Goal: Check status: Check status

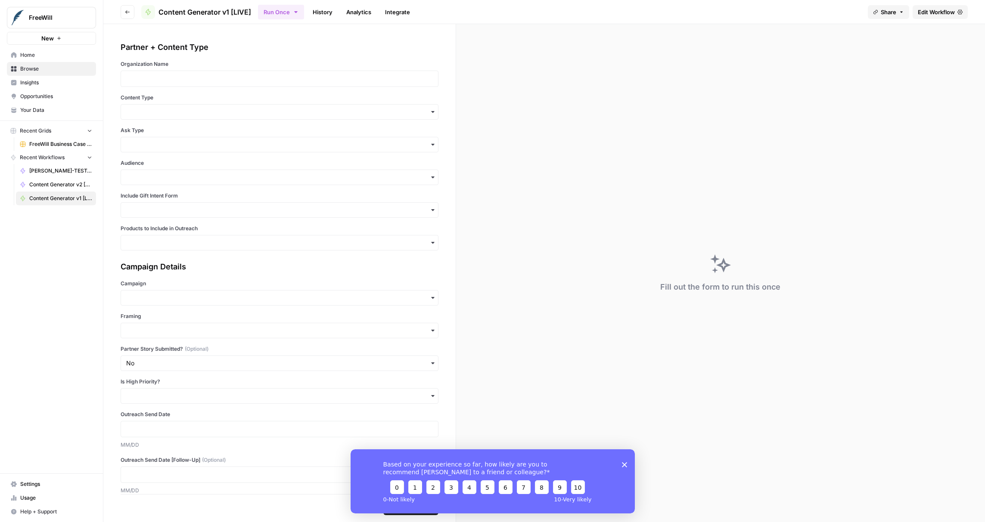
click at [319, 14] on link "History" at bounding box center [322, 12] width 30 height 14
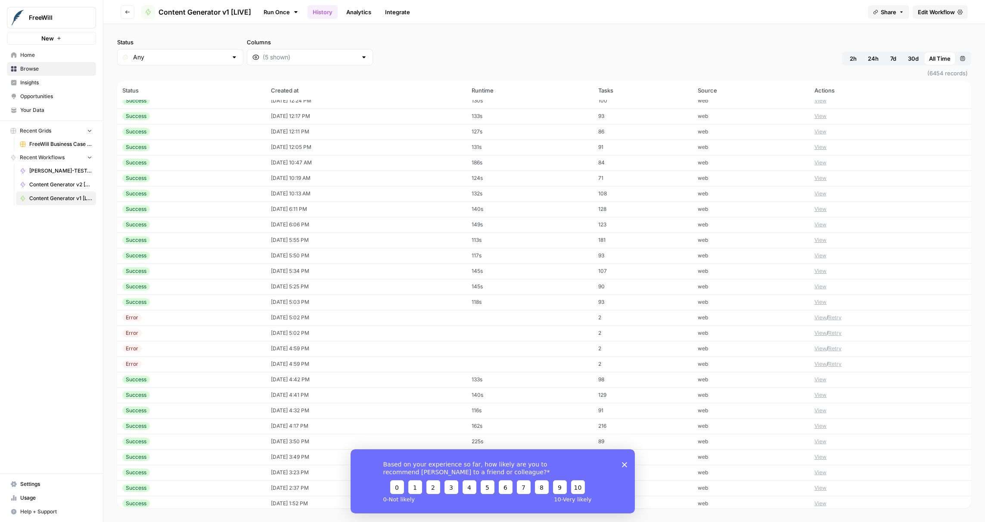
scroll to position [27, 0]
click at [207, 281] on div "Success" at bounding box center [191, 282] width 138 height 8
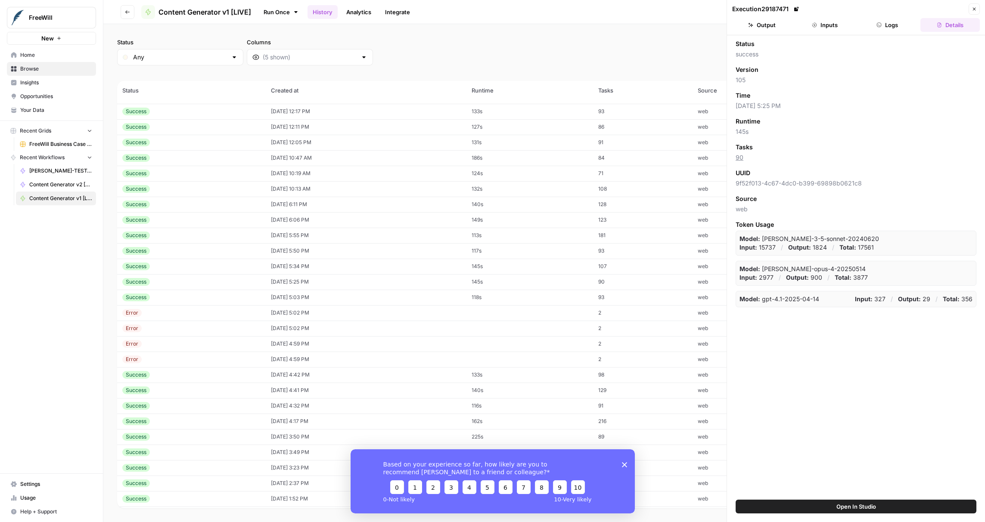
click at [828, 28] on button "Inputs" at bounding box center [824, 25] width 59 height 14
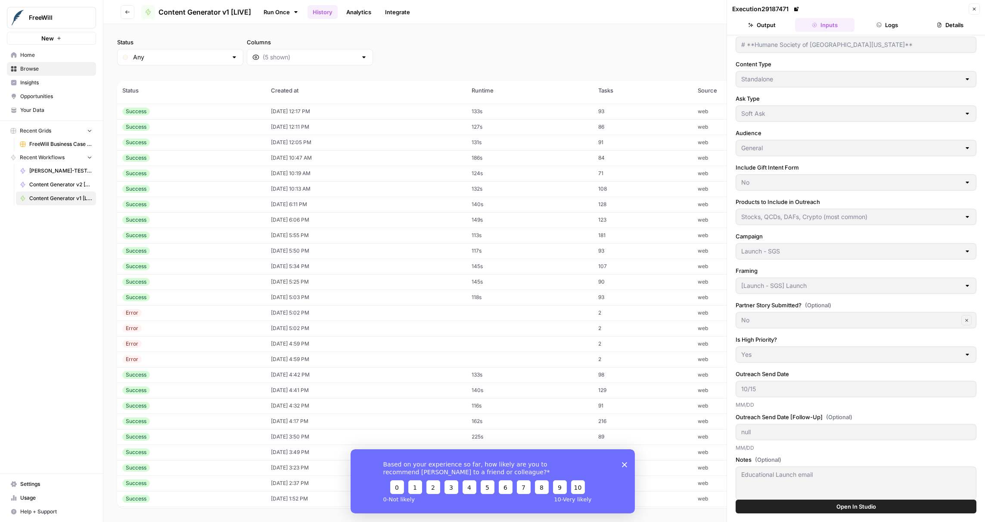
scroll to position [22, 0]
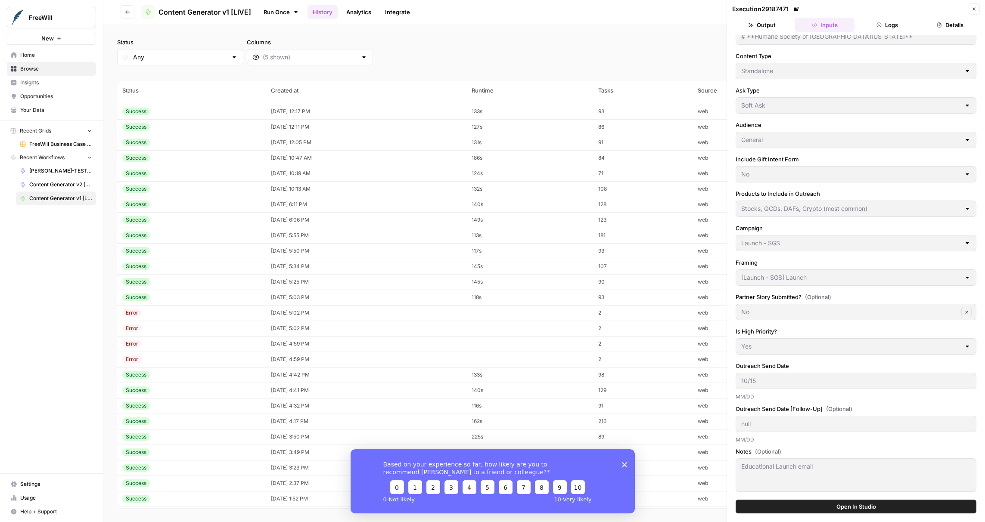
click at [179, 376] on div "Success" at bounding box center [191, 375] width 138 height 8
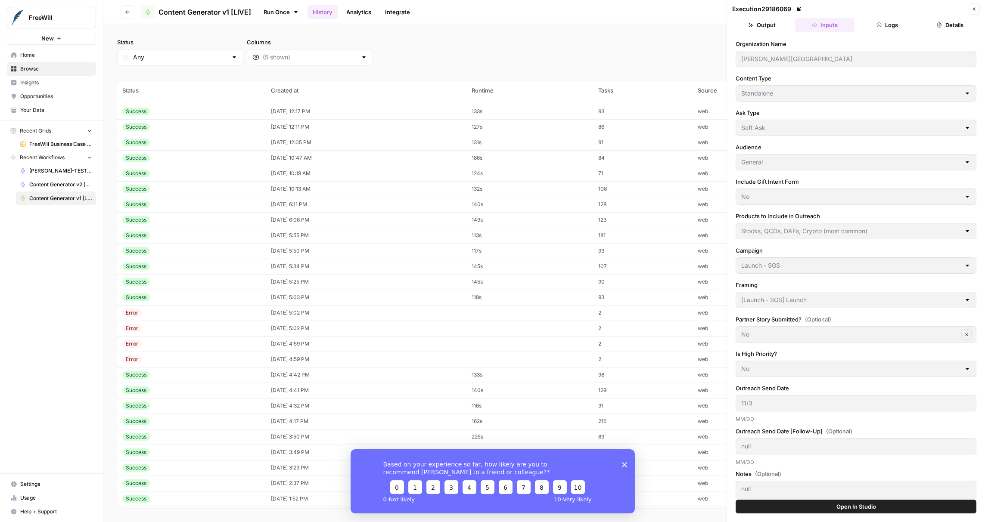
click at [884, 27] on button "Logs" at bounding box center [887, 25] width 59 height 14
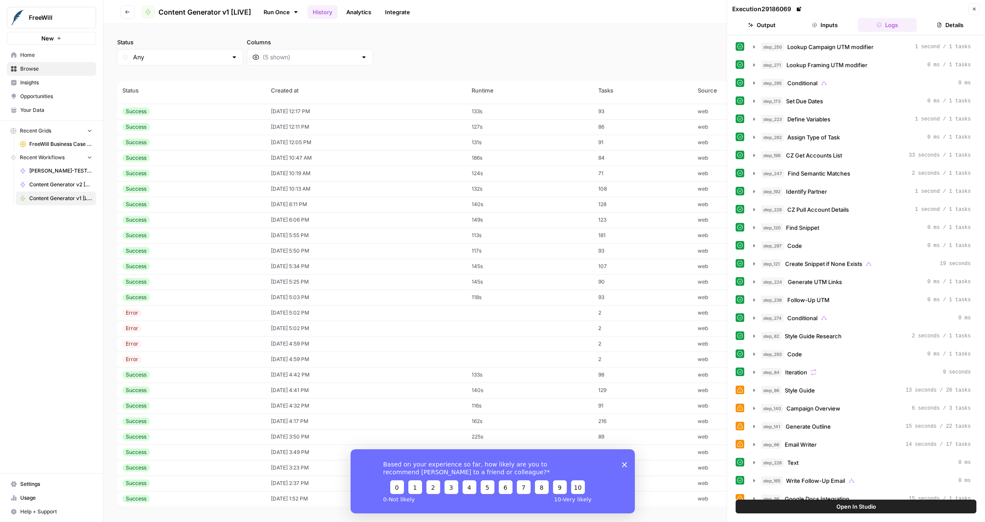
click at [828, 23] on button "Inputs" at bounding box center [824, 25] width 59 height 14
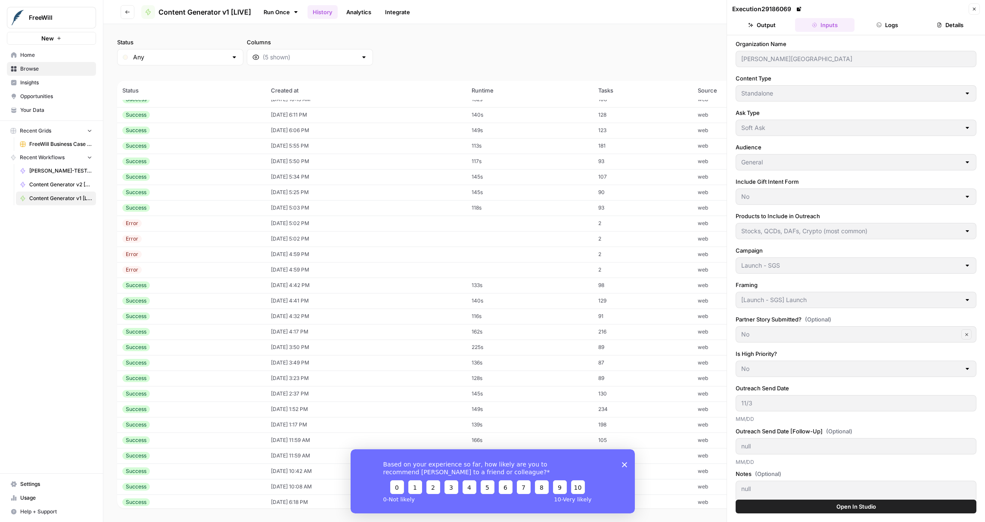
scroll to position [124, 0]
click at [183, 423] on td "Success" at bounding box center [191, 417] width 149 height 16
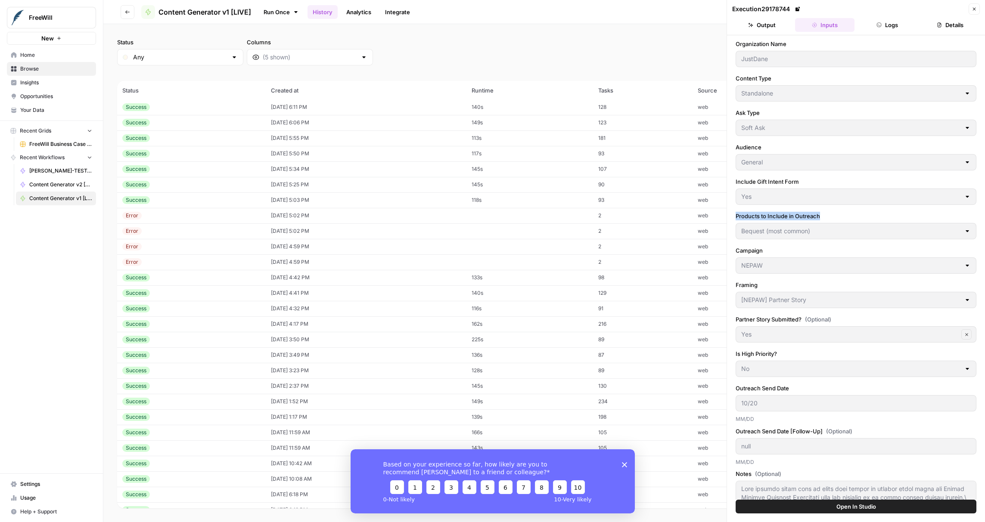
drag, startPoint x: 827, startPoint y: 216, endPoint x: 735, endPoint y: 216, distance: 92.6
click at [735, 216] on div "Organization Name JustDane Content Type Standalone Ask Type Soft Ask Audience G…" at bounding box center [856, 267] width 258 height 465
copy label "Products to Include in Outreach"
click at [733, 230] on div "Organization Name JustDane Content Type Standalone Ask Type Soft Ask Audience G…" at bounding box center [856, 267] width 258 height 465
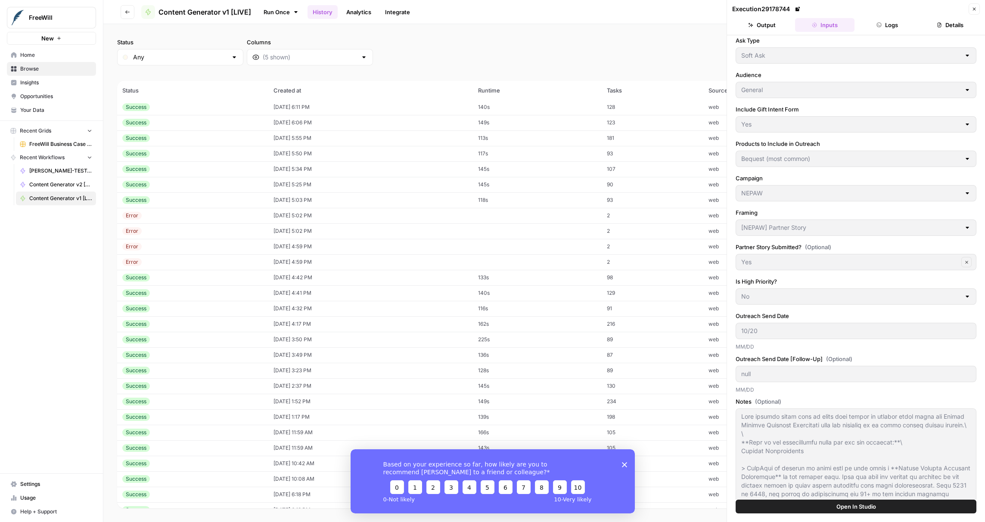
click at [746, 340] on div "Organization Name JustDane Content Type Standalone Ask Type Soft Ask Audience G…" at bounding box center [855, 279] width 241 height 625
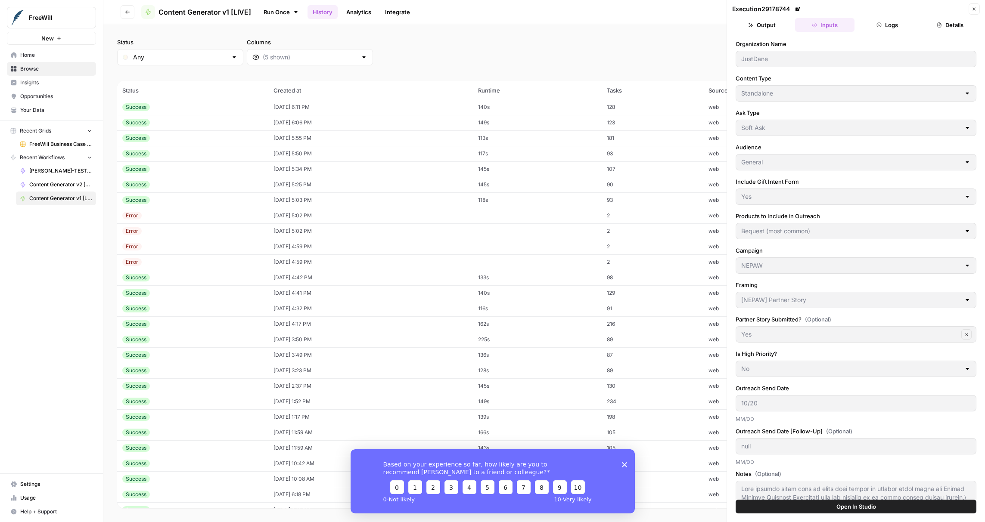
click at [748, 23] on icon "button" at bounding box center [750, 24] width 5 height 5
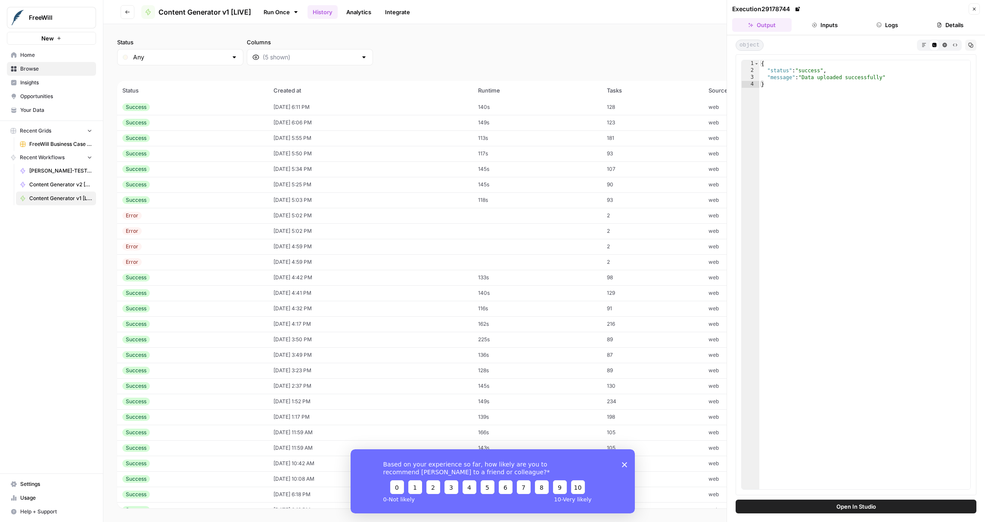
click at [887, 25] on button "Logs" at bounding box center [887, 25] width 59 height 14
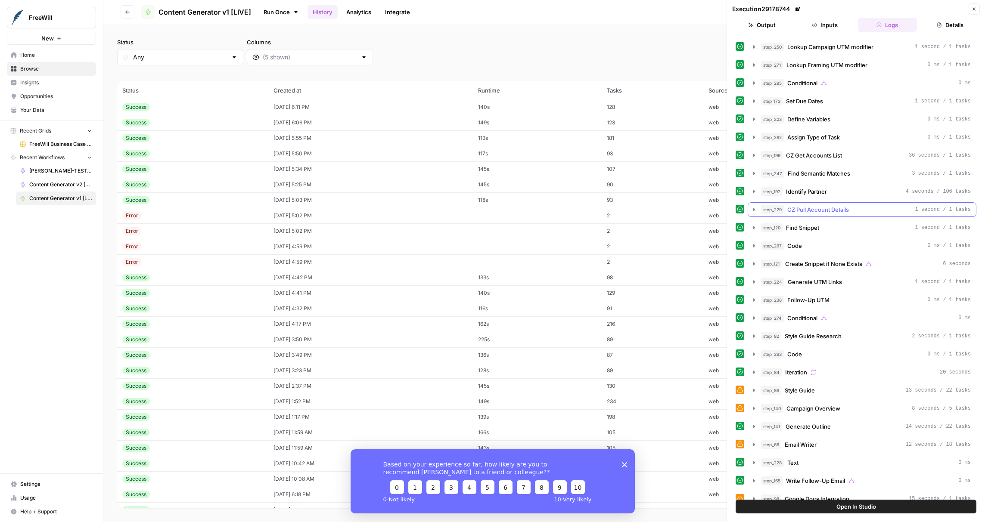
scroll to position [285, 0]
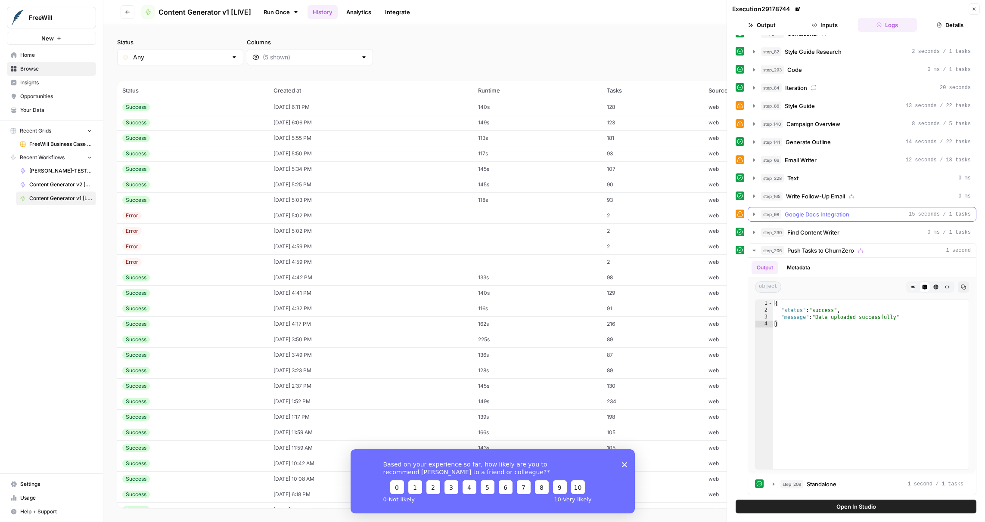
click at [825, 214] on span "Google Docs Integration" at bounding box center [817, 214] width 65 height 9
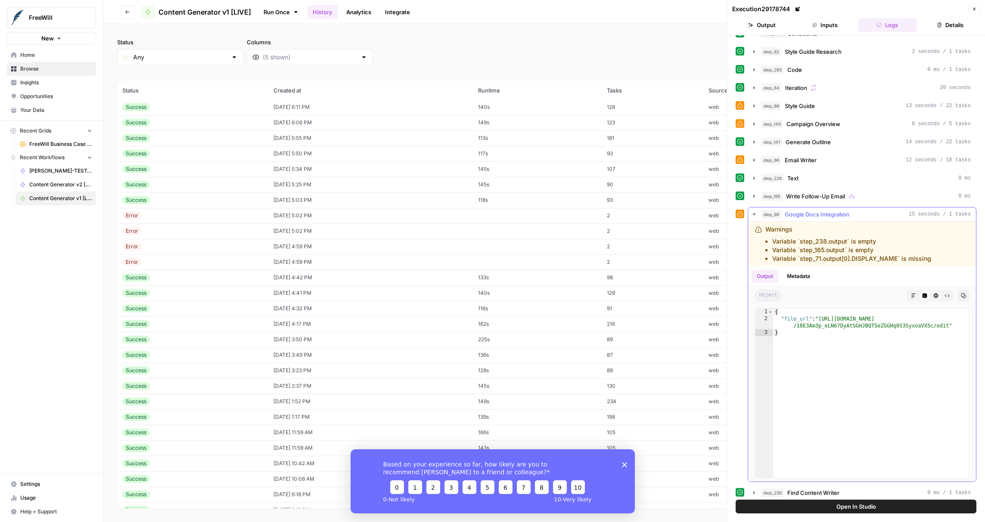
type textarea "**********"
drag, startPoint x: 821, startPoint y: 320, endPoint x: 948, endPoint y: 323, distance: 127.1
click at [948, 323] on div "{ "file_url" : "[URL][DOMAIN_NAME] /18E3Am3p_eLN67DyAtSGHJBQT5eZGGHq0S3SyxoaVX5…" at bounding box center [870, 400] width 195 height 183
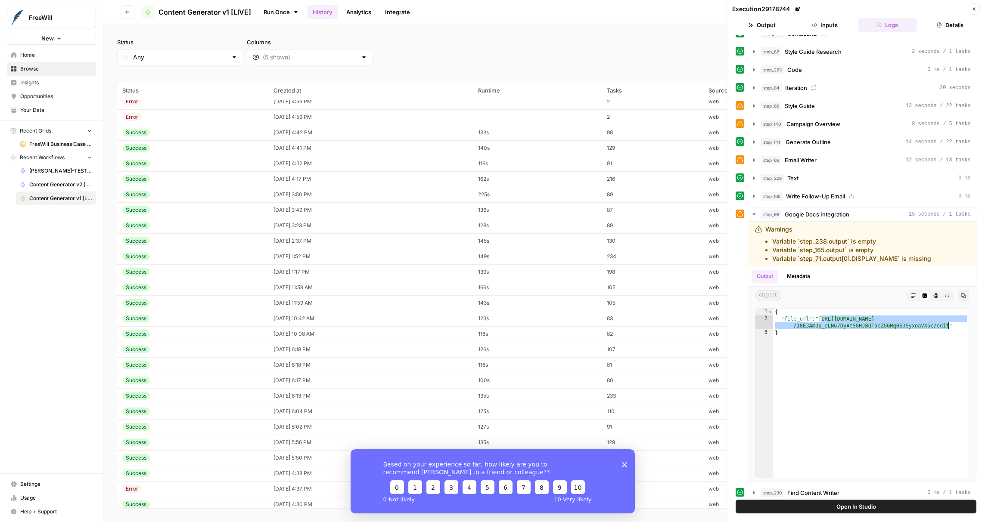
scroll to position [269, 0]
click at [317, 321] on td "[DATE] 10:42 AM" at bounding box center [370, 319] width 205 height 16
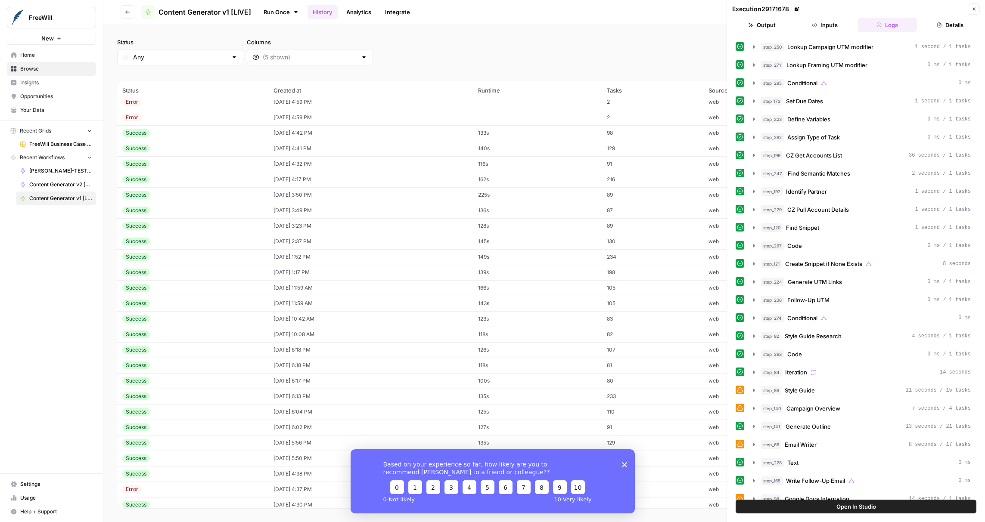
click at [823, 21] on button "Inputs" at bounding box center [824, 25] width 59 height 14
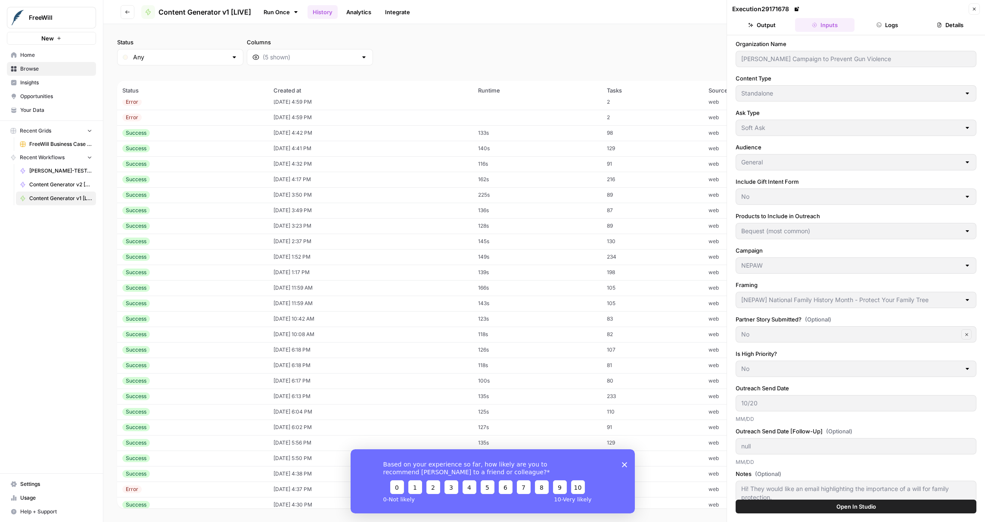
click at [871, 58] on div "[PERSON_NAME] Campaign to Prevent Gun Violence" at bounding box center [855, 59] width 241 height 16
drag, startPoint x: 740, startPoint y: 58, endPoint x: 740, endPoint y: 299, distance: 241.6
click at [740, 299] on div "[NEPAW] National Family History Month - Protect Your Family Tree" at bounding box center [855, 300] width 241 height 16
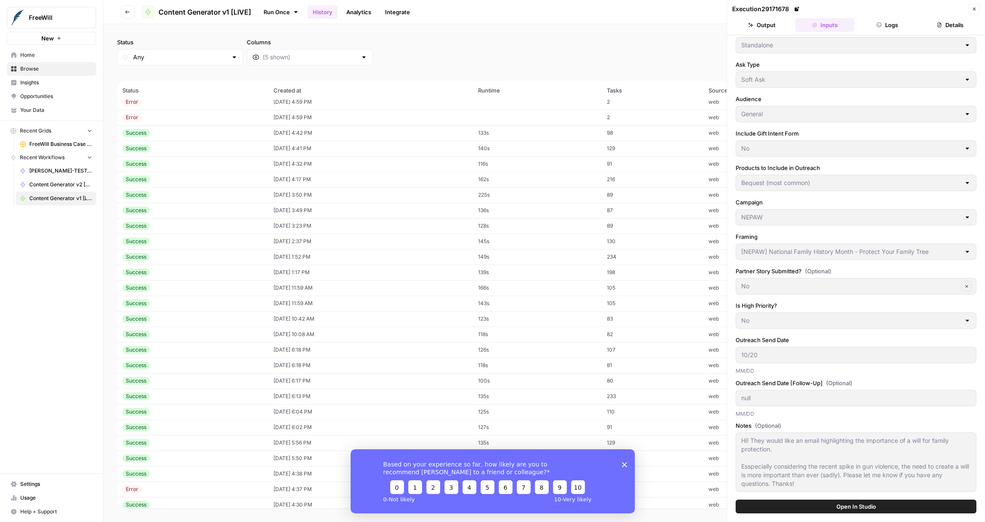
click at [741, 435] on div "Hi! They would like an email highlighting the importance of a will for family p…" at bounding box center [855, 462] width 241 height 59
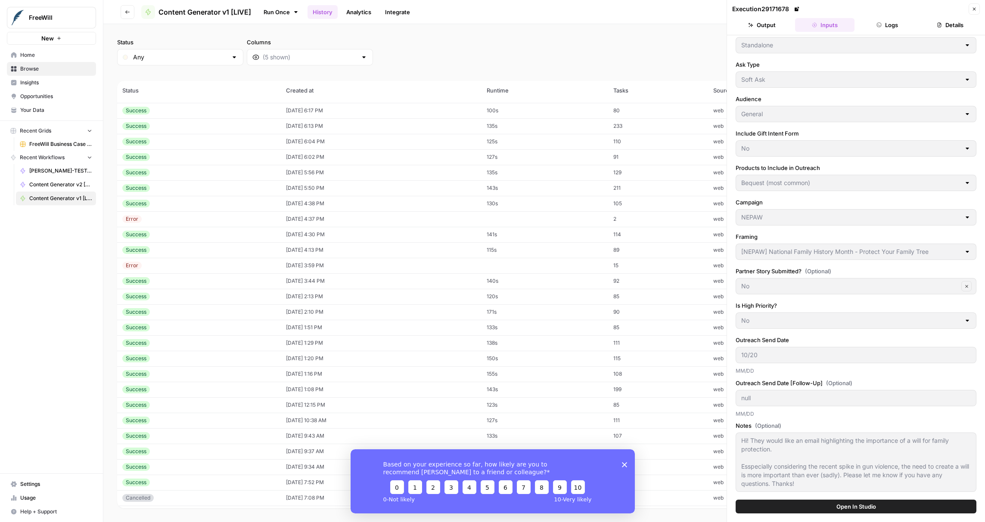
scroll to position [850, 0]
click at [350, 432] on td "[DATE] 12:56 PM" at bounding box center [381, 436] width 201 height 16
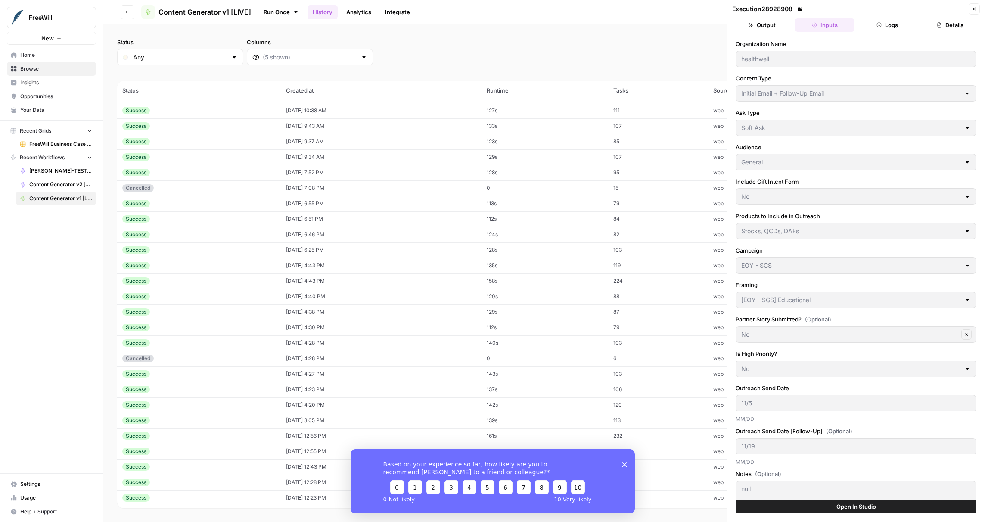
click at [738, 59] on div "healthwell" at bounding box center [855, 59] width 241 height 16
drag, startPoint x: 859, startPoint y: 98, endPoint x: 739, endPoint y: 95, distance: 119.8
click at [739, 95] on div "Initial Email + Follow-Up Email" at bounding box center [855, 93] width 241 height 16
click at [740, 229] on div "Stocks, QCDs, DAFs" at bounding box center [855, 231] width 241 height 16
click at [739, 302] on div "[EOY - SGS] Educational" at bounding box center [855, 300] width 241 height 16
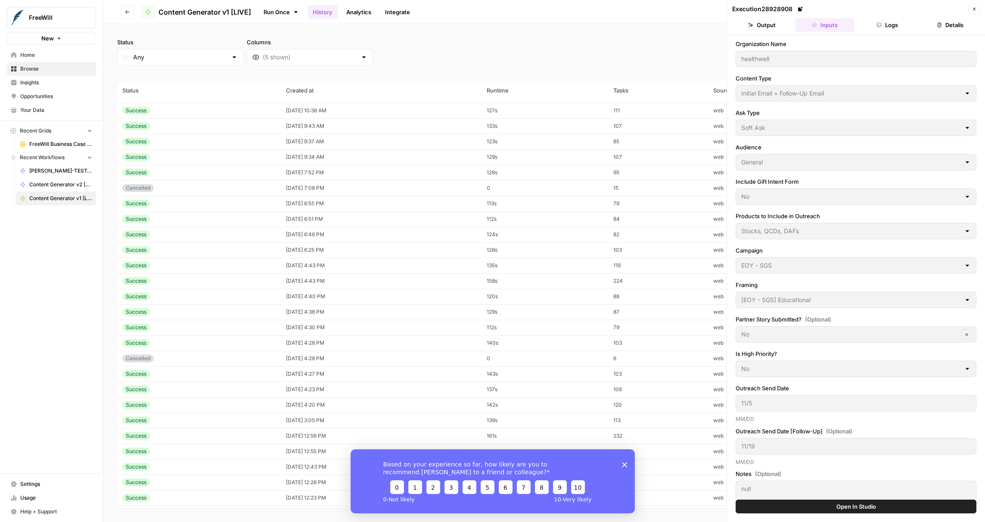
click at [740, 267] on div "EOY - SGS" at bounding box center [855, 265] width 241 height 16
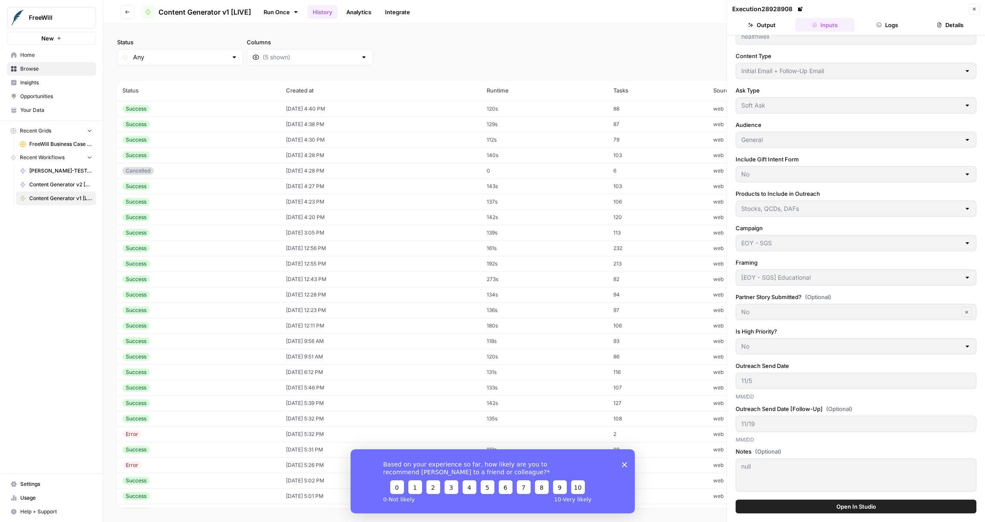
scroll to position [1160, 0]
click at [333, 369] on td "[DATE] 5:01 PM" at bounding box center [381, 374] width 201 height 16
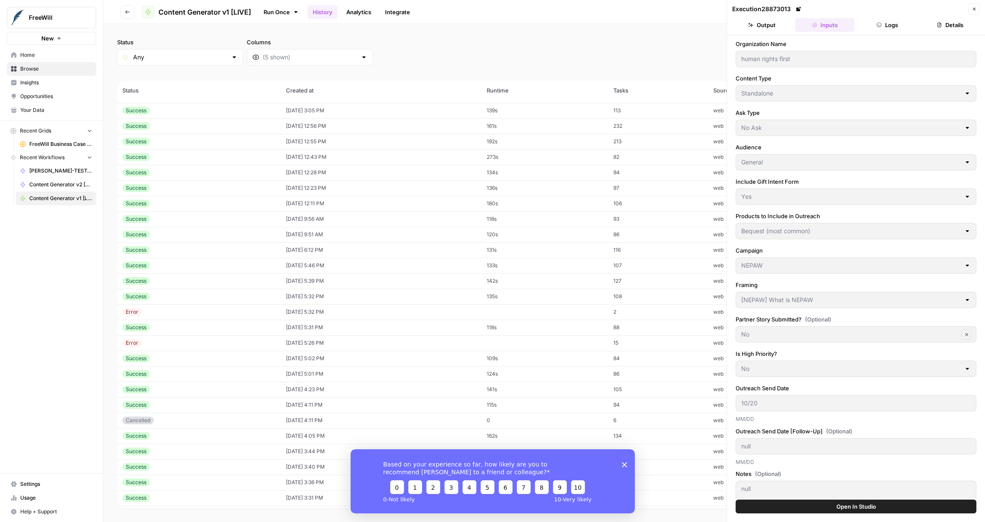
scroll to position [22, 0]
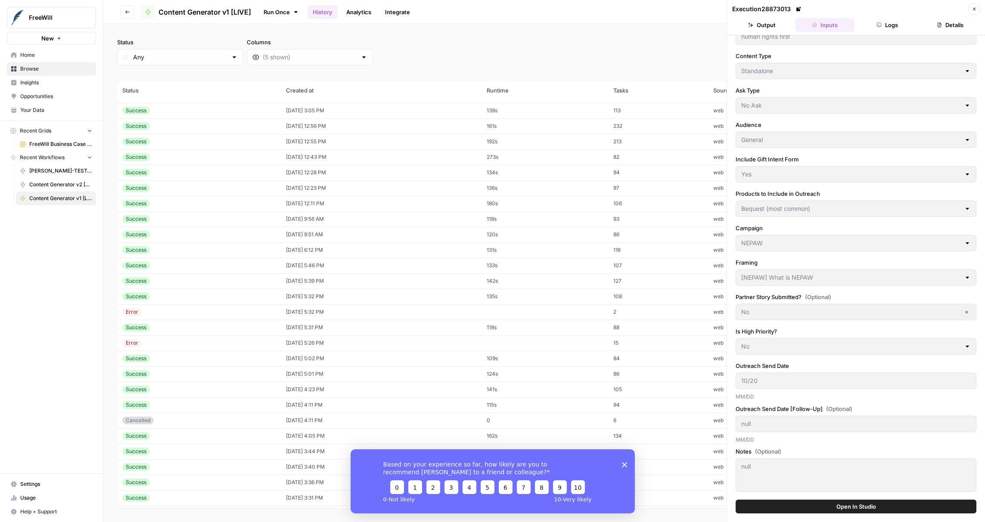
click at [344, 362] on td "[DATE] 5:02 PM" at bounding box center [381, 359] width 201 height 16
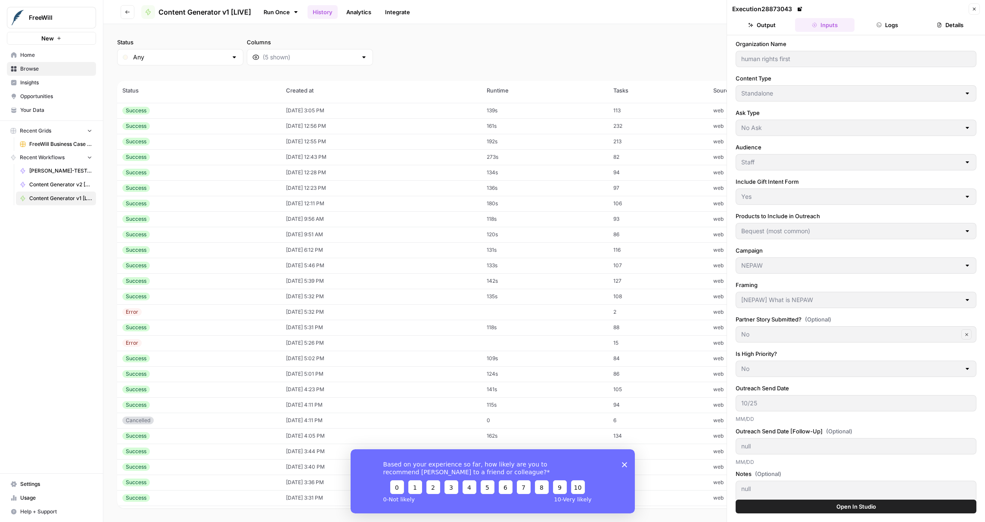
scroll to position [22, 0]
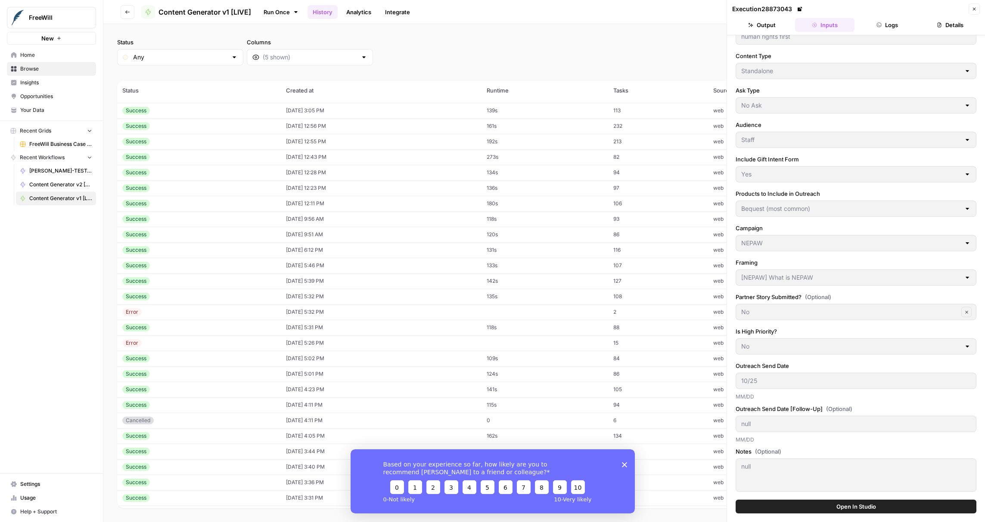
click at [316, 455] on td "[DATE] 3:44 PM" at bounding box center [381, 452] width 201 height 16
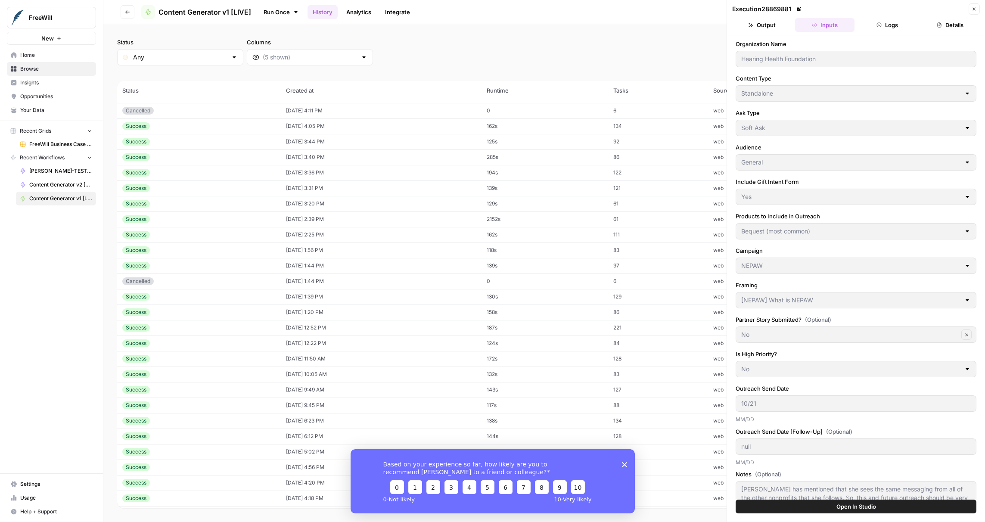
click at [739, 300] on div "[NEPAW] What is NEPAW" at bounding box center [855, 300] width 241 height 16
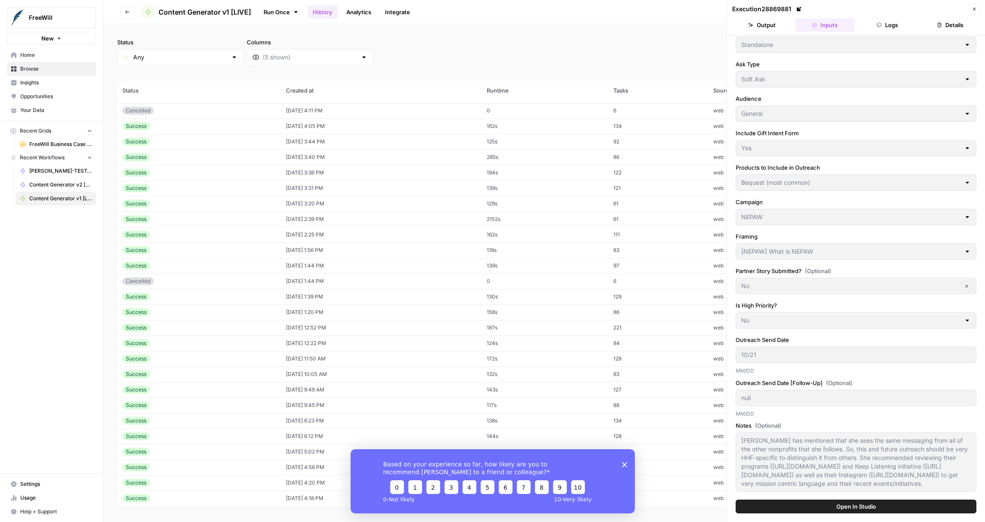
click at [740, 432] on div "[PERSON_NAME] has mentioned that she sees the same messaging from all of the ot…" at bounding box center [855, 461] width 241 height 59
click at [884, 26] on button "Logs" at bounding box center [887, 25] width 59 height 14
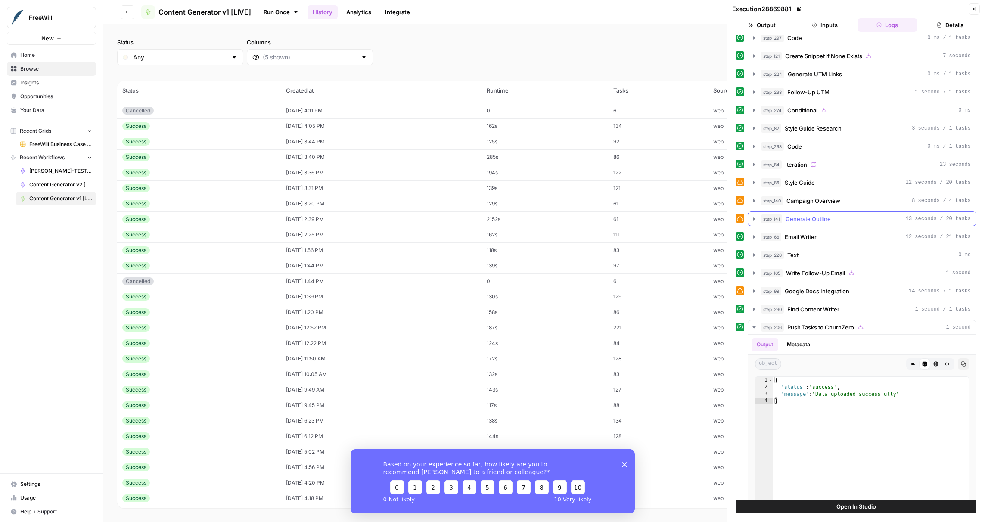
scroll to position [224, 0]
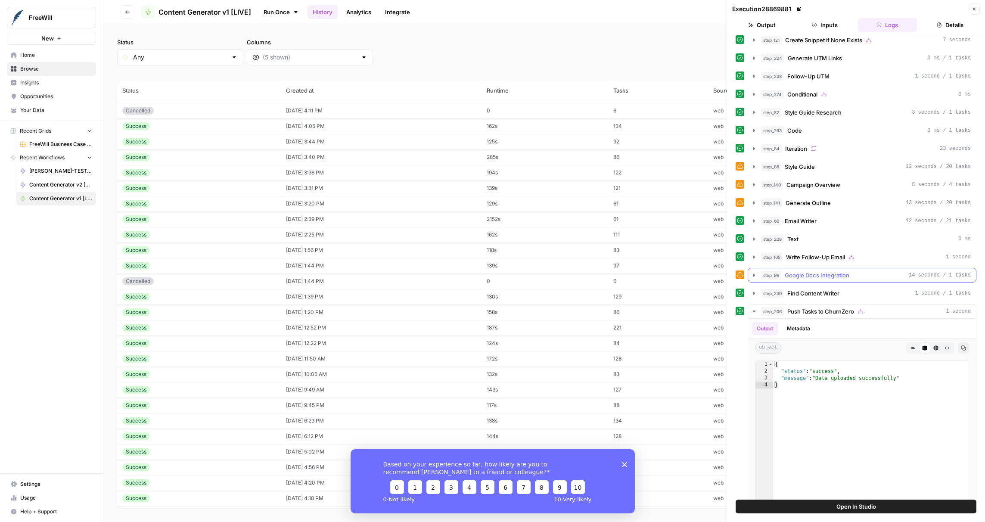
click at [845, 275] on span "Google Docs Integration" at bounding box center [817, 275] width 65 height 9
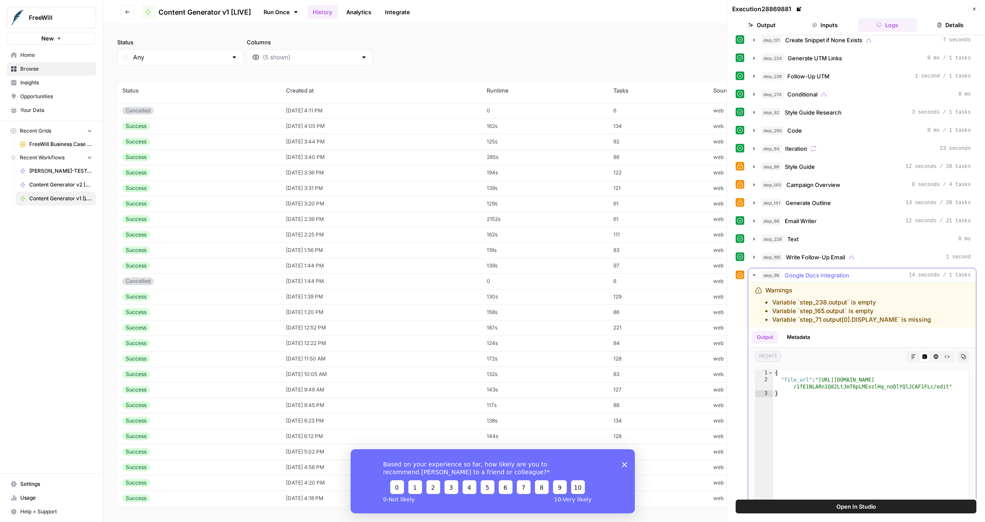
type textarea "**********"
drag, startPoint x: 948, startPoint y: 386, endPoint x: 821, endPoint y: 378, distance: 127.2
click at [821, 378] on div "{ "file_url" : "[URL][DOMAIN_NAME] /1fE1NLARn1Q82LtJmT6pLMEszlHq_noDlYQlJCAF1FL…" at bounding box center [870, 460] width 195 height 183
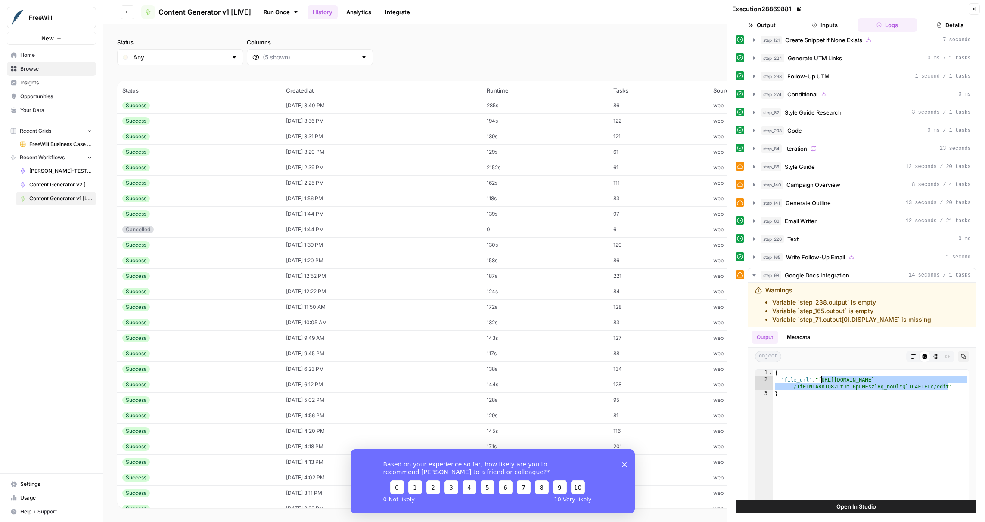
scroll to position [1522, 0]
click at [353, 273] on td "[DATE] 12:52 PM" at bounding box center [381, 276] width 201 height 16
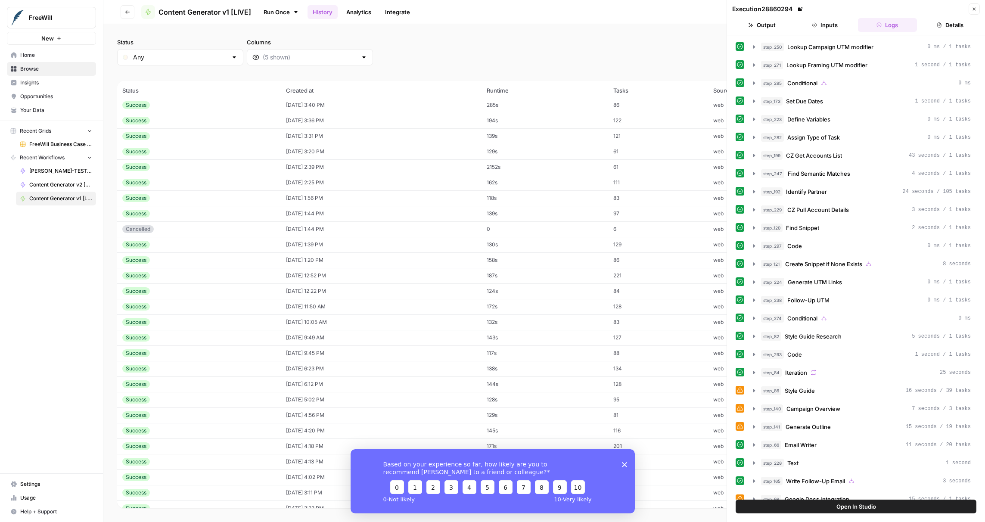
click at [826, 16] on header "Execution 28860294 Close Output Inputs Logs Details" at bounding box center [856, 17] width 258 height 35
click at [826, 19] on button "Inputs" at bounding box center [824, 25] width 59 height 14
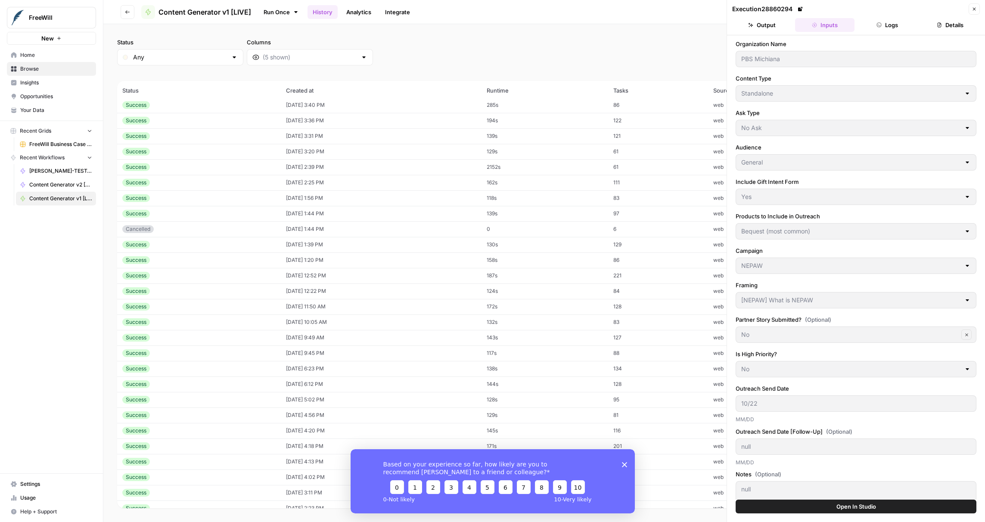
click at [340, 274] on td "[DATE] 12:52 PM" at bounding box center [381, 276] width 201 height 16
click at [332, 259] on td "[DATE] 1:20 PM" at bounding box center [381, 260] width 201 height 16
click at [329, 246] on td "[DATE] 1:39 PM" at bounding box center [381, 245] width 201 height 16
click at [323, 203] on td "[DATE] 1:56 PM" at bounding box center [381, 198] width 201 height 16
click at [319, 242] on td "[DATE] 1:39 PM" at bounding box center [381, 245] width 201 height 16
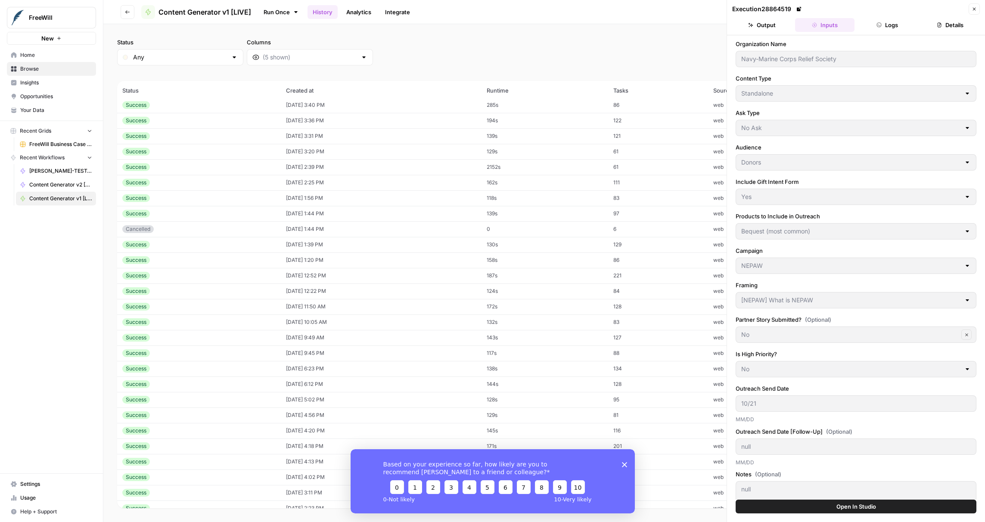
type input "[PERSON_NAME][DEMOGRAPHIC_DATA] Services"
type input "10/20"
click at [325, 273] on td "[DATE] 12:52 PM" at bounding box center [381, 276] width 201 height 16
type input "PBS Michiana"
type input "General"
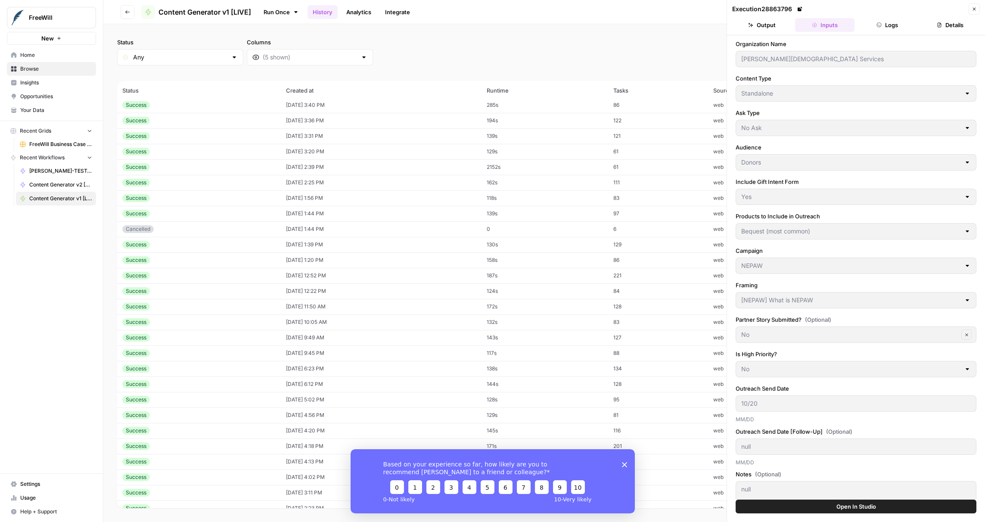
type input "10/22"
click at [341, 265] on td "[DATE] 1:20 PM" at bounding box center [381, 260] width 201 height 16
type input "# **[PERSON_NAME] Ministries**"
type input "No"
type input "Bespoke - PGS"
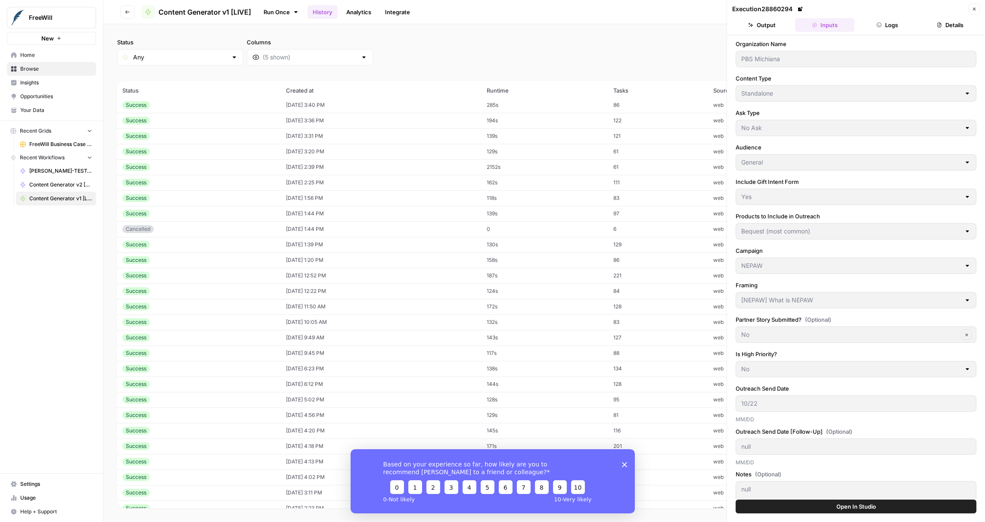
type input "[Bespoke - PGS] Bespoke"
type input "Yes"
type input "09/30"
type textarea "They completed a giving survey in which many people indicated that they wanted …"
click at [333, 254] on td "[DATE] 1:20 PM" at bounding box center [381, 260] width 201 height 16
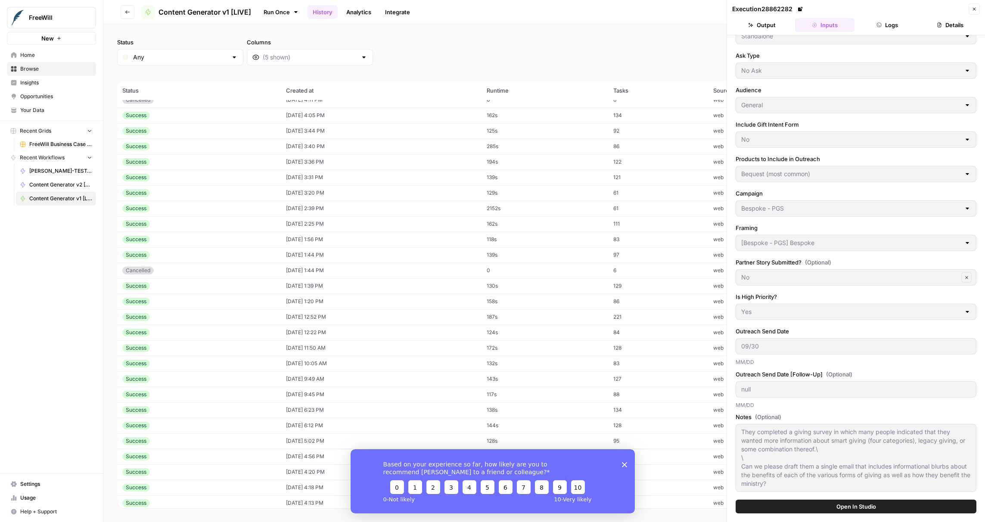
scroll to position [1481, 0]
click at [313, 246] on td "[DATE] 1:44 PM" at bounding box center [381, 254] width 201 height 16
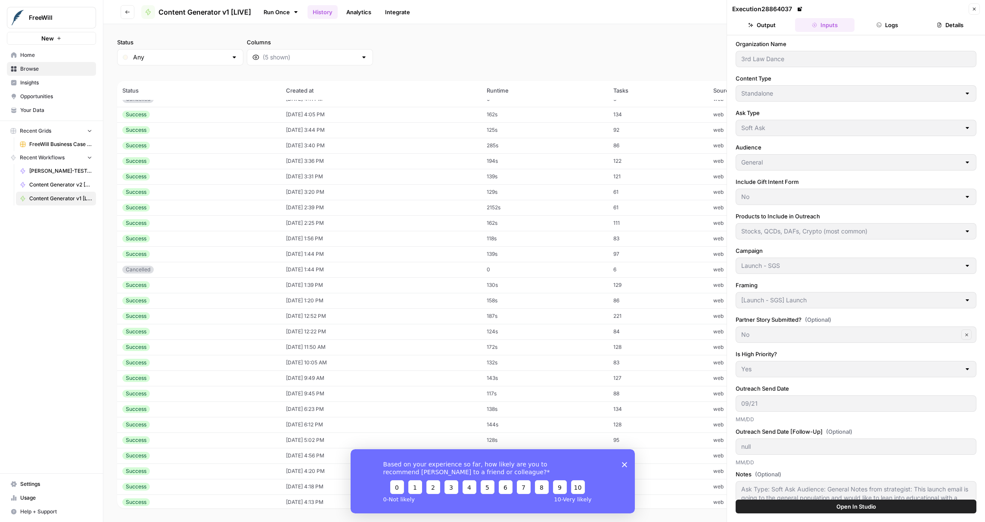
click at [310, 235] on td "[DATE] 1:56 PM" at bounding box center [381, 239] width 201 height 16
type input "Navy-Marine Corps Relief Society"
type input "No Ask"
type input "Donors"
type input "Yes"
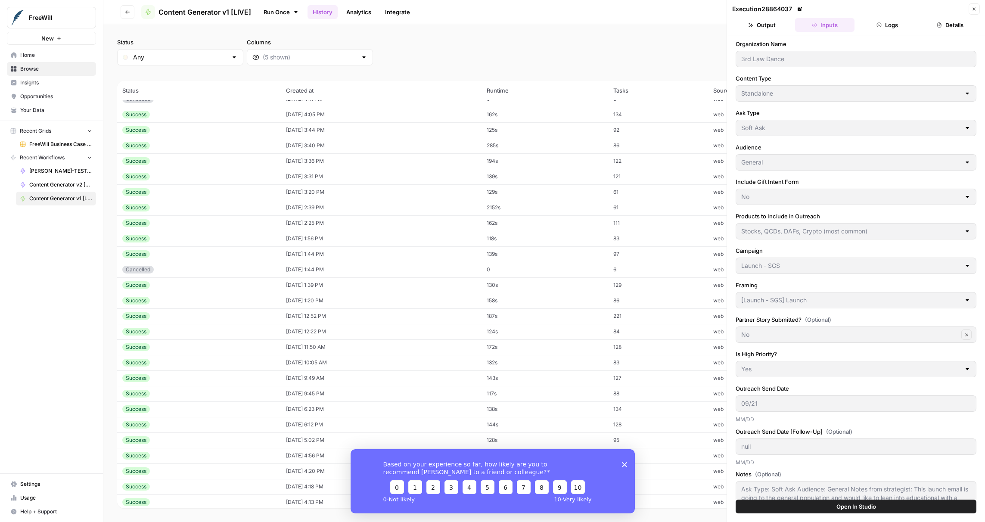
type input "Bequest (most common)"
type input "NEPAW"
type input "[NEPAW] What is NEPAW"
type input "No"
type input "10/21"
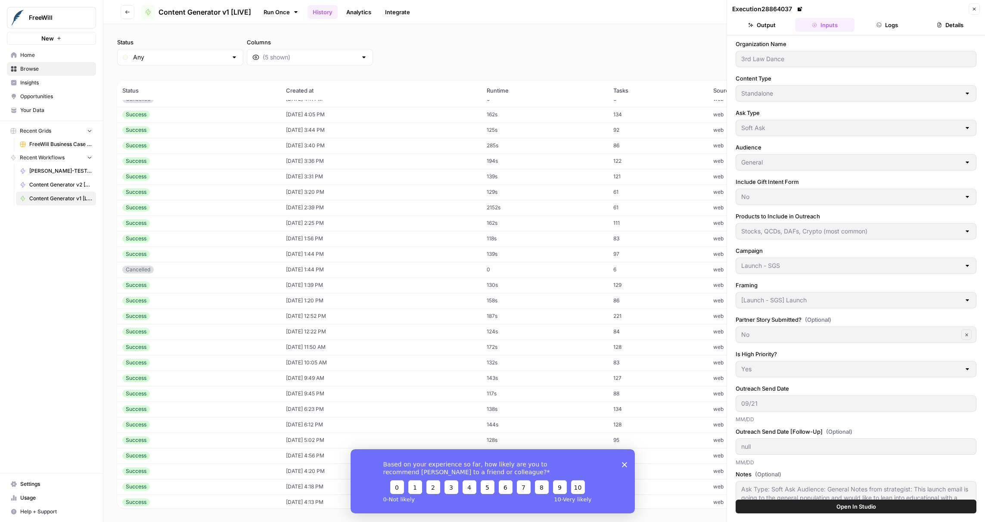
type textarea "null"
click at [306, 222] on td "[DATE] 2:25 PM" at bounding box center [381, 223] width 201 height 16
click at [303, 206] on td "[DATE] 2:39 PM" at bounding box center [381, 208] width 201 height 16
click at [302, 195] on td "[DATE] 3:20 PM" at bounding box center [381, 192] width 201 height 16
click at [301, 180] on td "[DATE] 3:31 PM" at bounding box center [381, 177] width 201 height 16
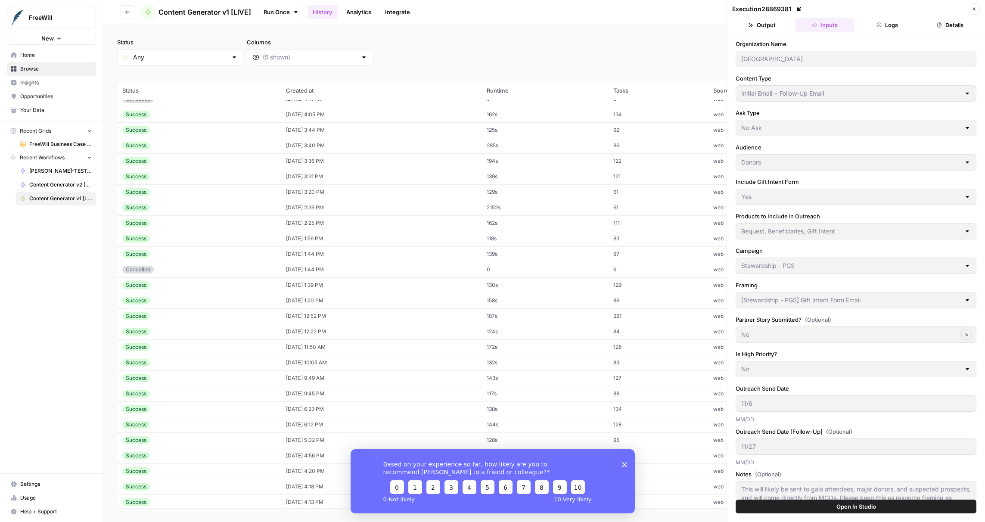
click at [298, 169] on td "[DATE] 3:31 PM" at bounding box center [381, 177] width 201 height 16
click at [296, 181] on td "[DATE] 3:36 PM" at bounding box center [381, 184] width 201 height 16
click at [290, 167] on td "[DATE] 3:40 PM" at bounding box center [381, 169] width 201 height 16
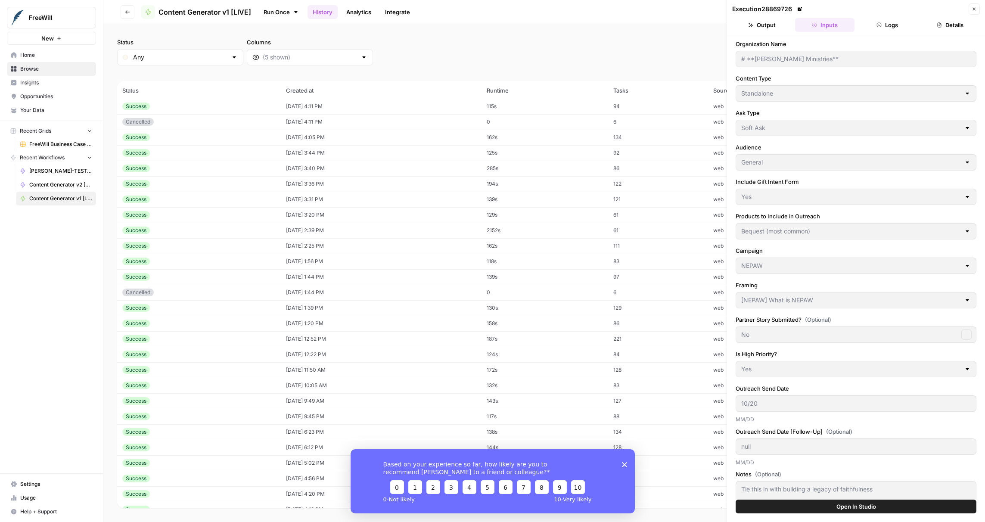
click at [286, 155] on td "[DATE] 3:44 PM" at bounding box center [381, 153] width 201 height 16
type input "Hearing Health Foundation"
type input "No"
type input "10/21"
type textarea "[PERSON_NAME] has mentioned that she sees the same messaging from all of the ot…"
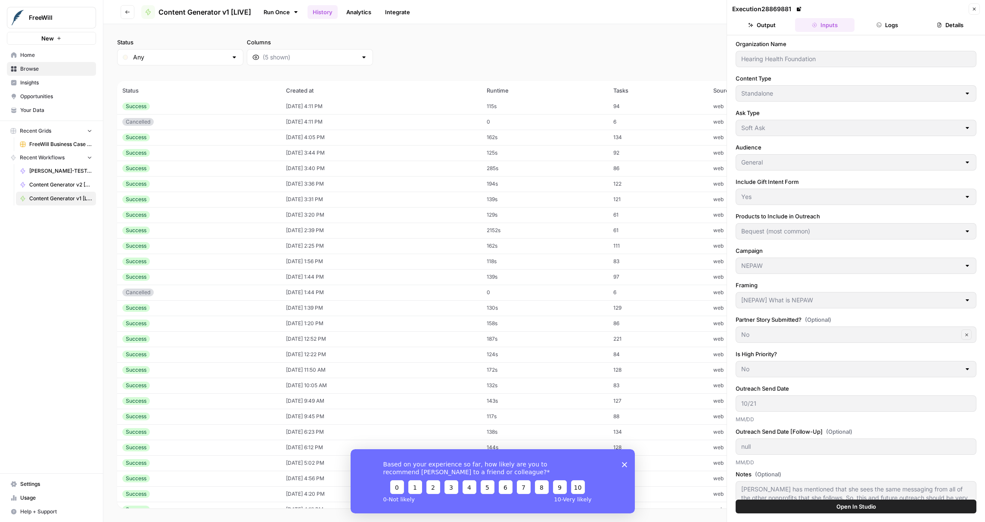
click at [284, 135] on td "[DATE] 4:05 PM" at bounding box center [381, 138] width 201 height 16
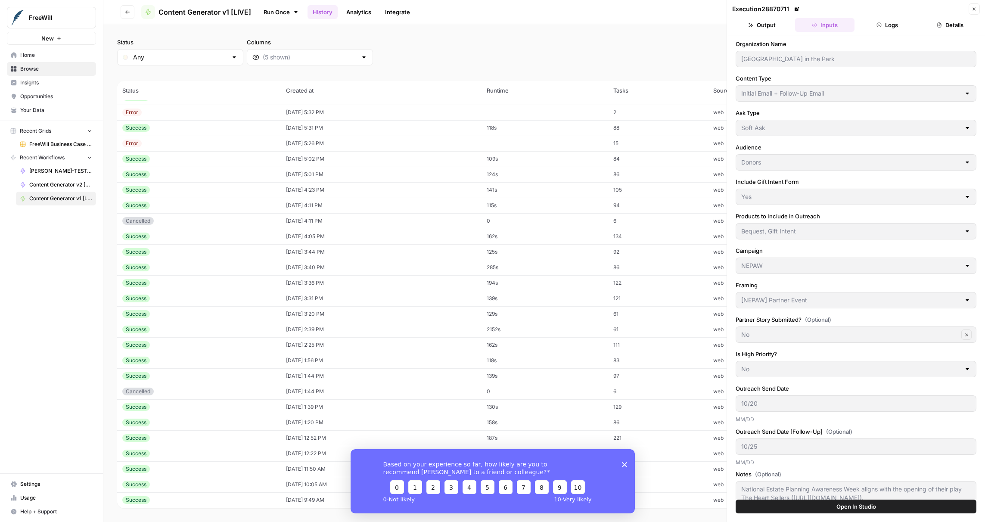
click at [282, 201] on td "[DATE] 4:11 PM" at bounding box center [381, 206] width 201 height 16
click at [314, 195] on td "[DATE] 4:23 PM" at bounding box center [381, 190] width 201 height 16
click at [299, 175] on td "[DATE] 5:01 PM" at bounding box center [381, 175] width 201 height 16
type input "human rights first"
type input "No Ask"
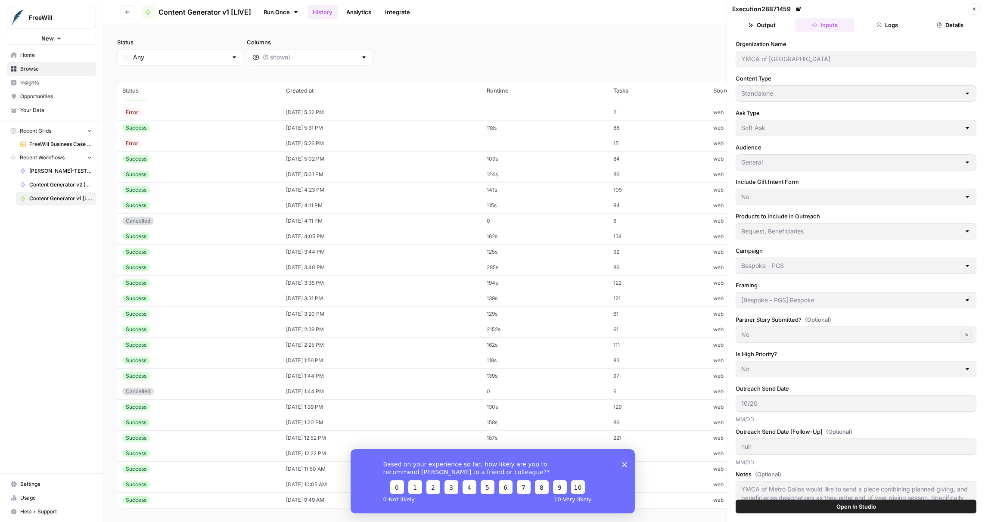
type input "Yes"
type input "Bequest (most common)"
type input "NEPAW"
type input "[NEPAW] What is NEPAW"
type textarea "null"
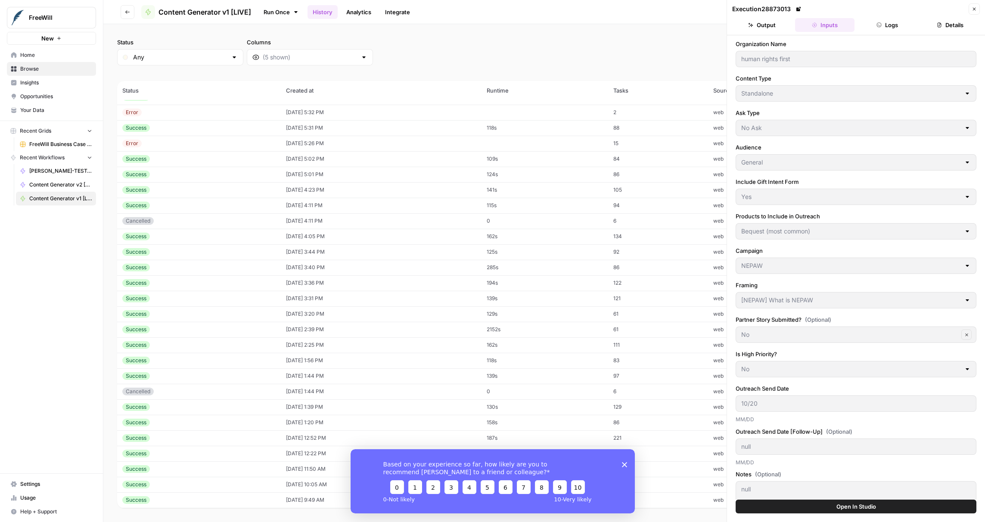
click at [290, 155] on td "[DATE] 5:02 PM" at bounding box center [381, 159] width 201 height 16
type input "Staff"
type input "10/25"
click at [289, 166] on td "[DATE] 5:31 PM" at bounding box center [381, 173] width 201 height 16
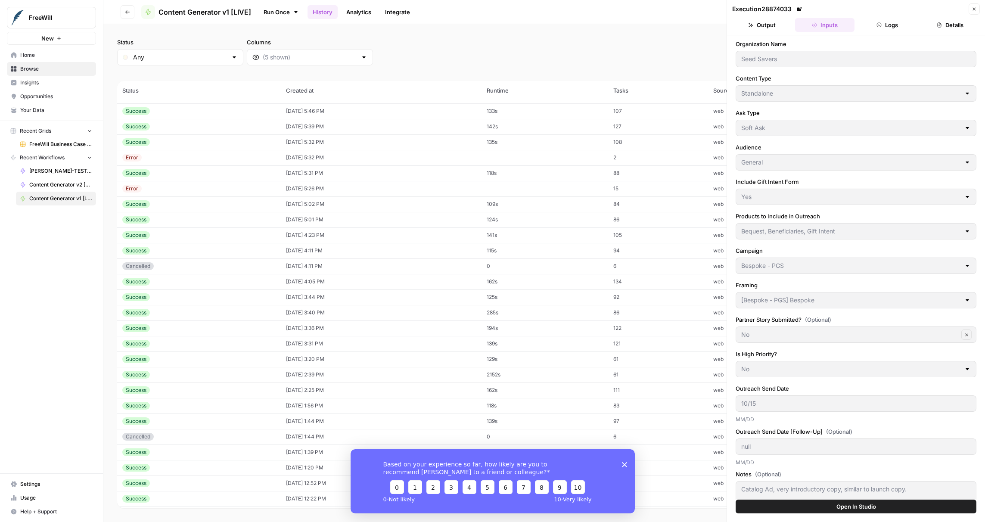
click at [302, 140] on td "[DATE] 5:32 PM" at bounding box center [381, 142] width 201 height 16
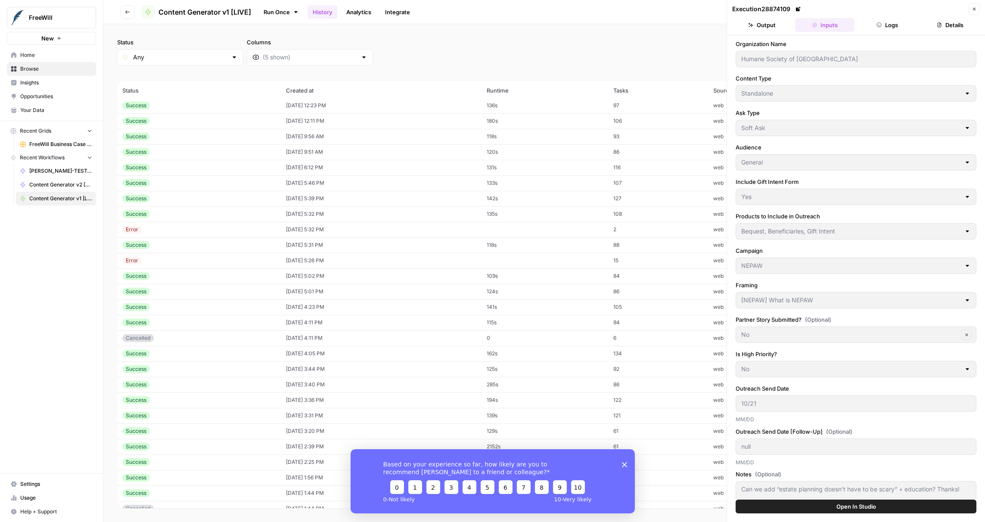
scroll to position [1241, 0]
click at [287, 186] on td "[DATE] 5:46 PM" at bounding box center [381, 184] width 201 height 16
click at [296, 164] on td "[DATE] 6:12 PM" at bounding box center [381, 169] width 201 height 16
click at [290, 149] on td "[DATE] 9:51 AM" at bounding box center [381, 153] width 201 height 16
click at [292, 132] on td "[DATE] 9:56 AM" at bounding box center [381, 138] width 201 height 16
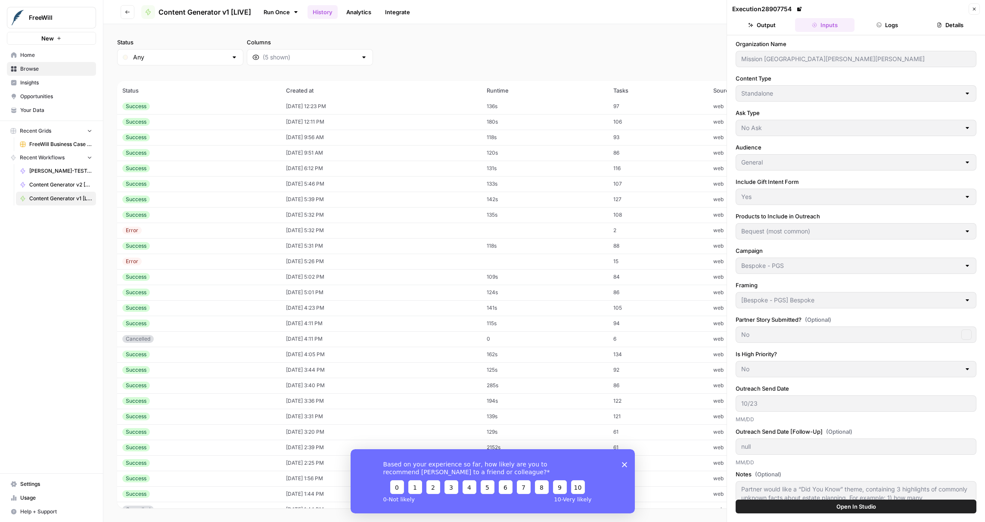
click at [287, 115] on td "[DATE] 12:11 PM" at bounding box center [381, 122] width 201 height 16
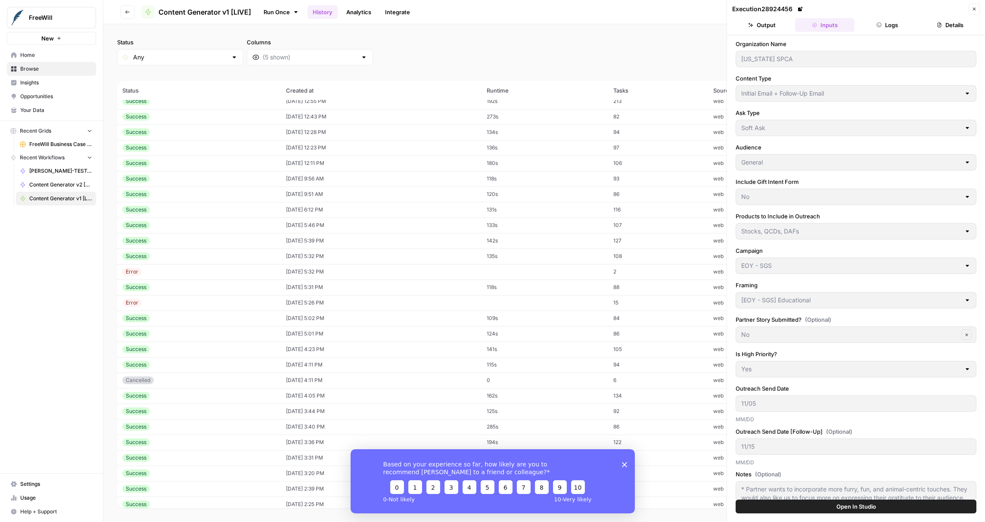
click at [289, 136] on td "[DATE] 12:28 PM" at bounding box center [381, 132] width 201 height 16
click at [289, 160] on td "[DATE] 12:43 PM" at bounding box center [381, 167] width 201 height 16
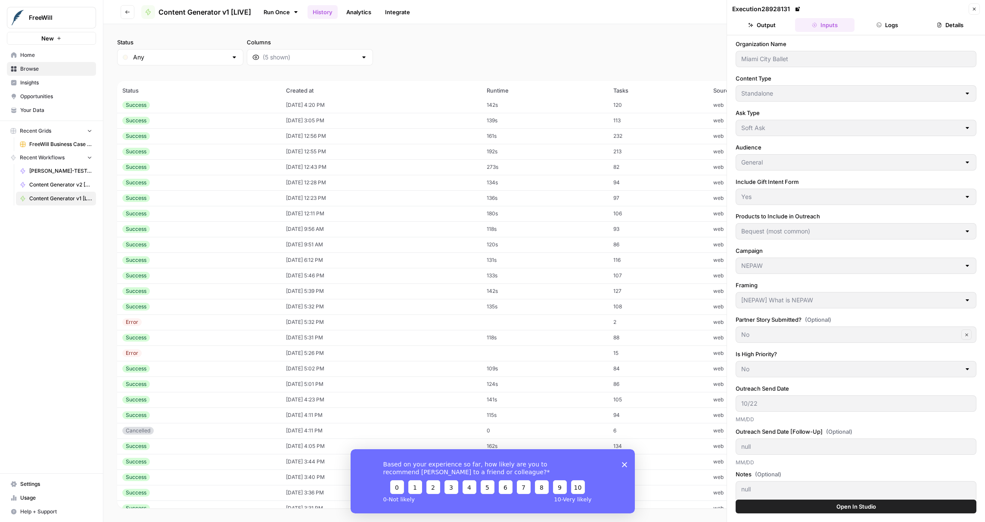
click at [284, 146] on td "[DATE] 12:55 PM" at bounding box center [381, 152] width 201 height 16
click at [897, 21] on button "Logs" at bounding box center [887, 25] width 59 height 14
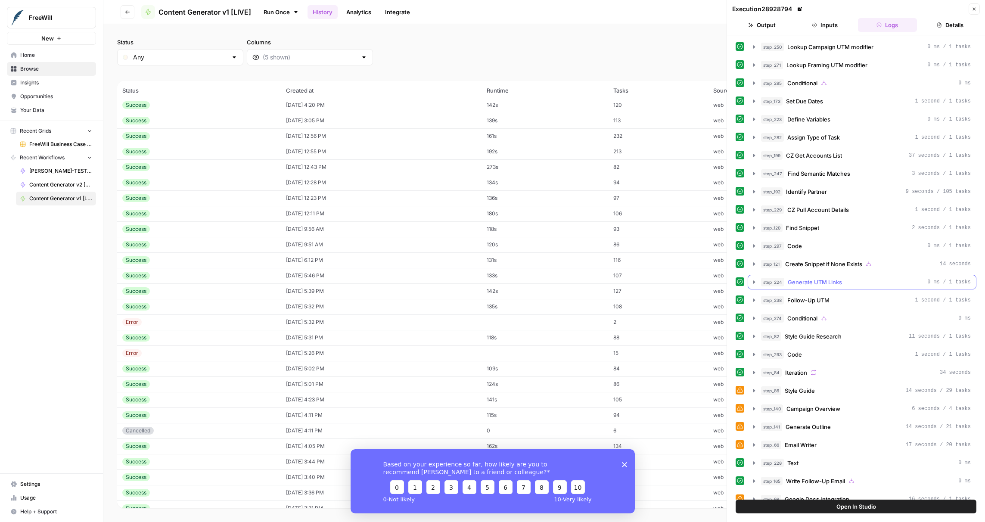
scroll to position [285, 0]
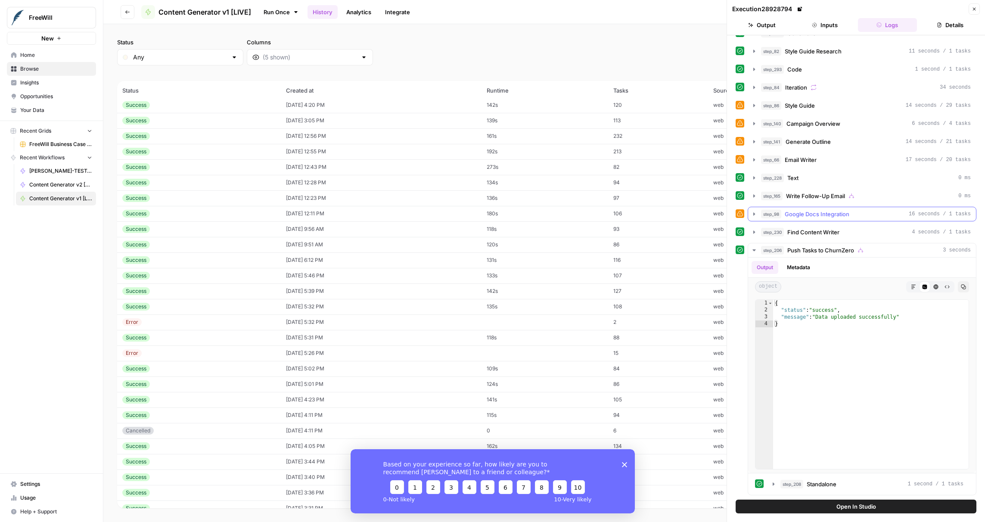
click at [832, 217] on span "Google Docs Integration" at bounding box center [817, 214] width 65 height 9
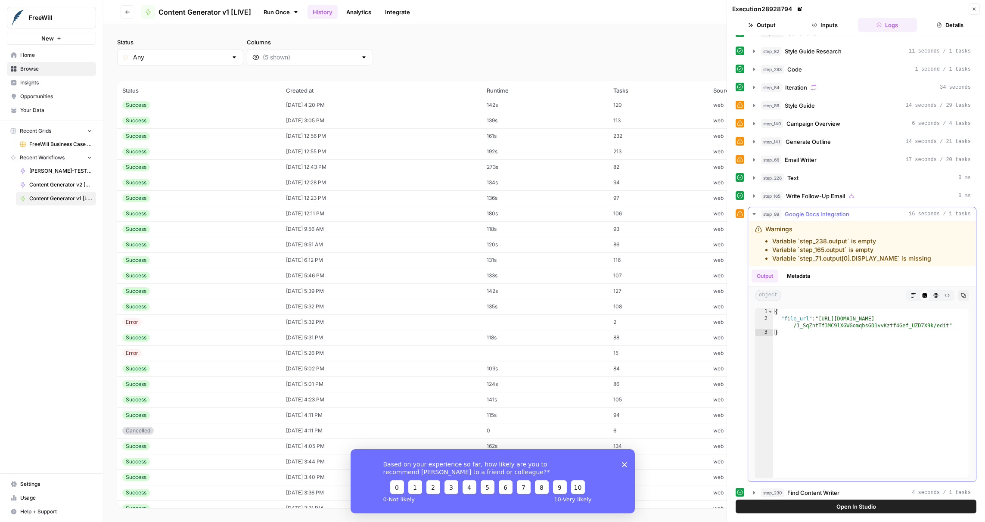
type textarea "**********"
drag, startPoint x: 820, startPoint y: 319, endPoint x: 945, endPoint y: 323, distance: 125.3
click at [946, 323] on div "{ "file_url" : "[URL][DOMAIN_NAME] /1_SqZntTf3MC9lXGWGomqbsGD1vvKztf4Gef_UZD7X9…" at bounding box center [870, 399] width 195 height 183
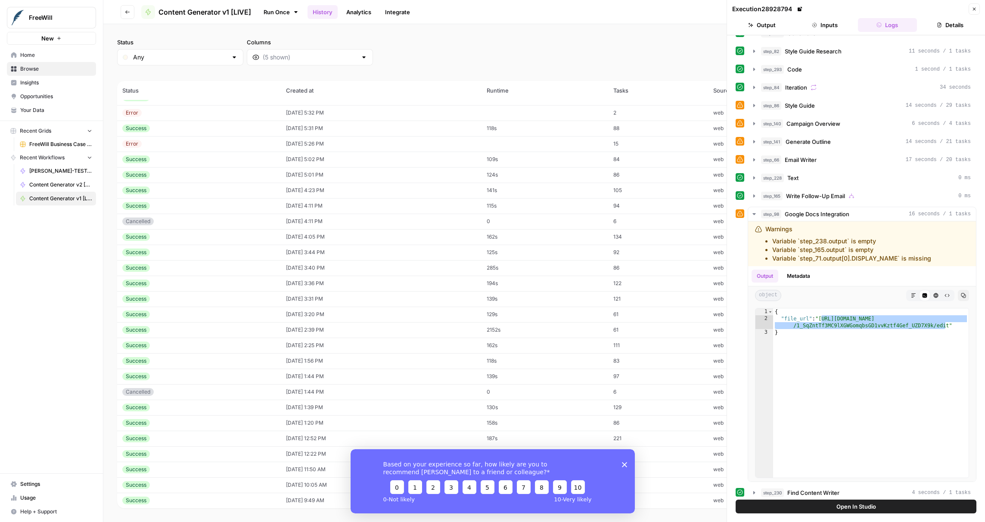
scroll to position [1375, 0]
click at [824, 21] on button "Inputs" at bounding box center [824, 25] width 59 height 14
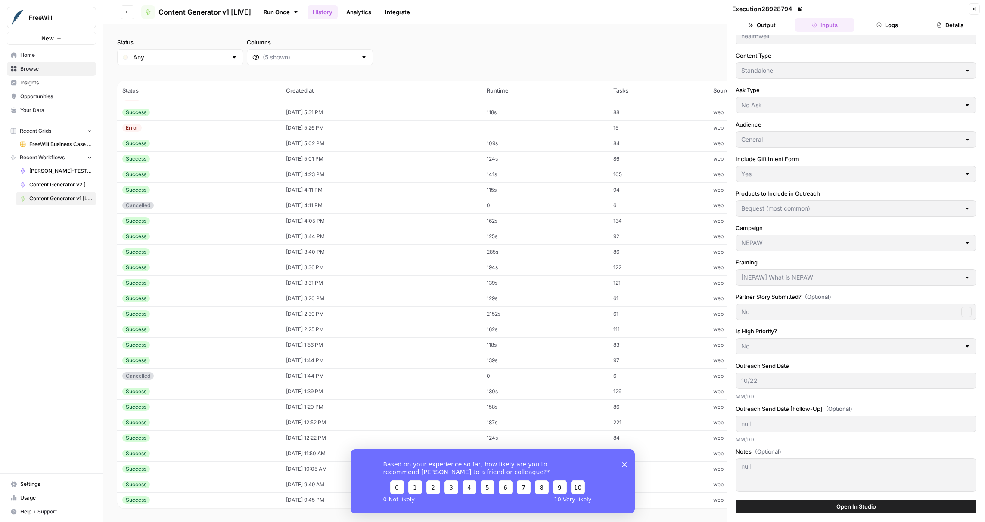
scroll to position [23, 0]
click at [824, 21] on button "Inputs" at bounding box center [824, 25] width 59 height 14
click at [375, 240] on td "[DATE] 3:44 PM" at bounding box center [381, 237] width 201 height 16
type input "Hearing Health Foundation"
type input "Soft Ask"
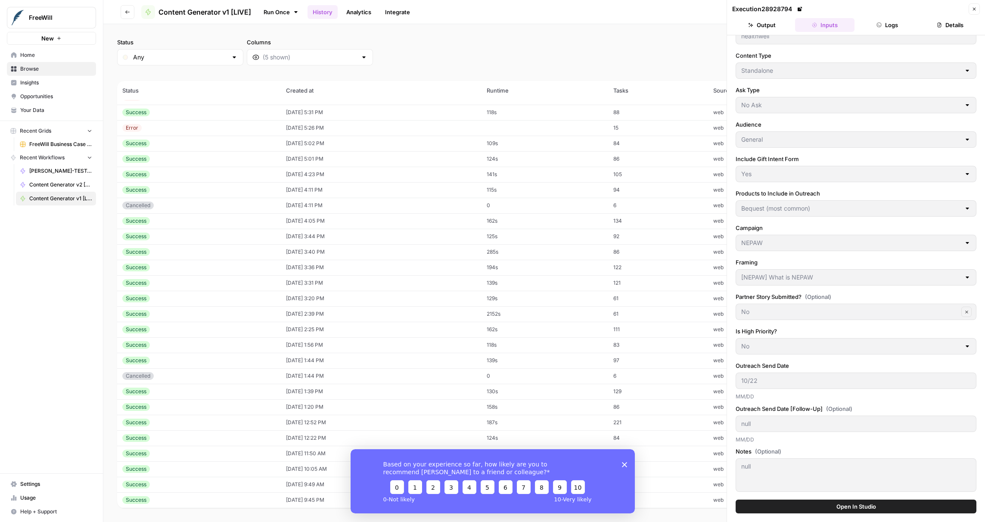
type input "10/21"
type textarea "[PERSON_NAME] has mentioned that she sees the same messaging from all of the ot…"
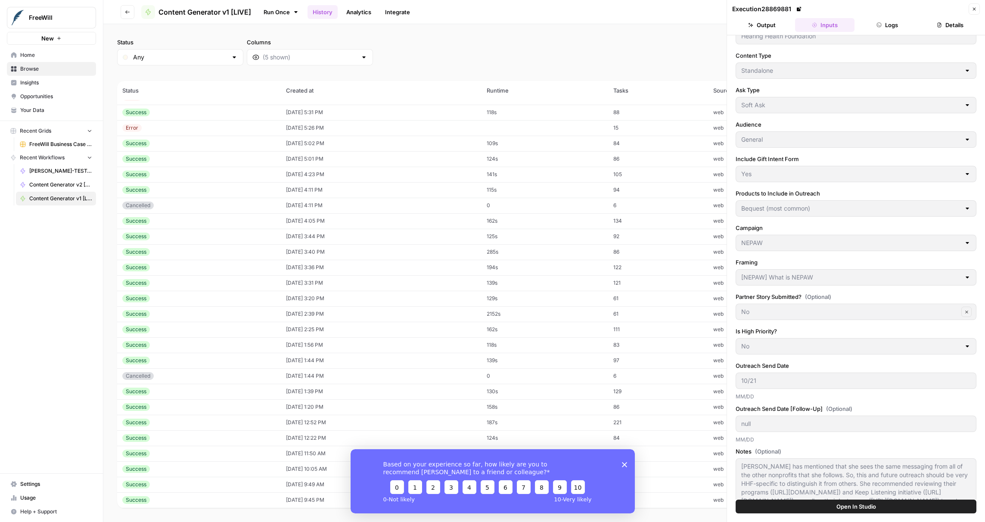
click at [362, 227] on td "[DATE] 4:05 PM" at bounding box center [381, 221] width 201 height 16
type input "[GEOGRAPHIC_DATA] in the Park"
type input "Initial Email + Follow-Up Email"
type input "Donors"
type input "Bequest, Gift Intent"
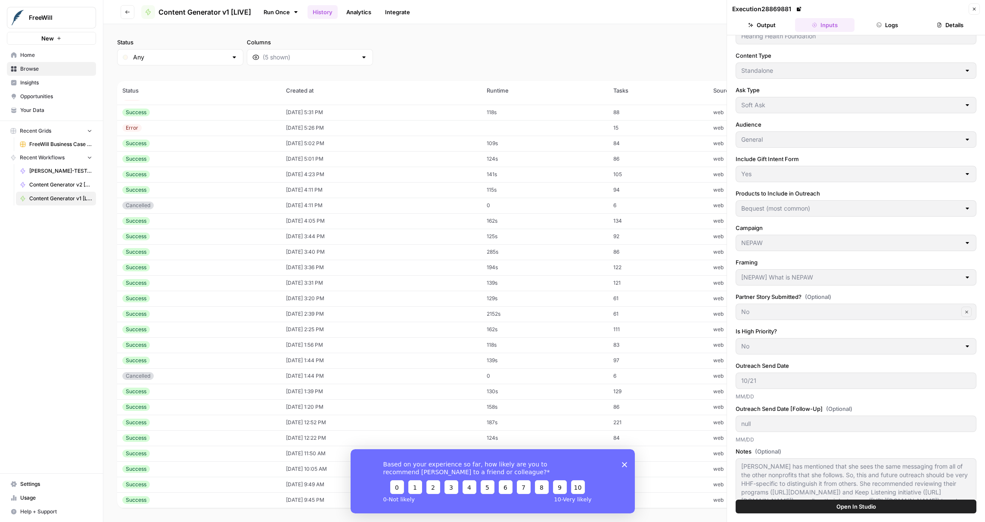
type input "[NEPAW] Partner Event"
type input "10/20"
type input "10/25"
type textarea "National Estate Planning Awareness Week aligns with the opening of their play T…"
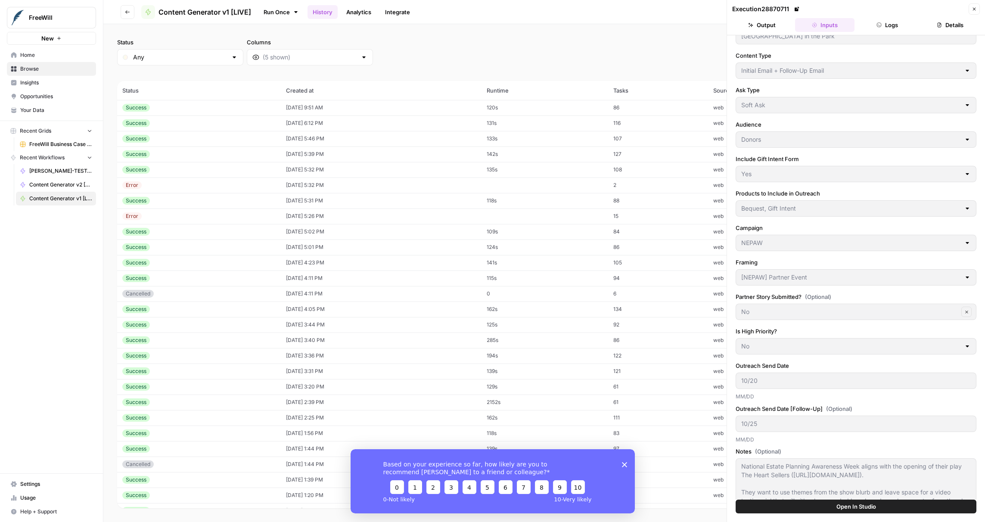
click at [362, 227] on td "[DATE] 5:02 PM" at bounding box center [381, 232] width 201 height 16
type input "human rights first"
type input "Standalone"
type input "No Ask"
type input "Staff"
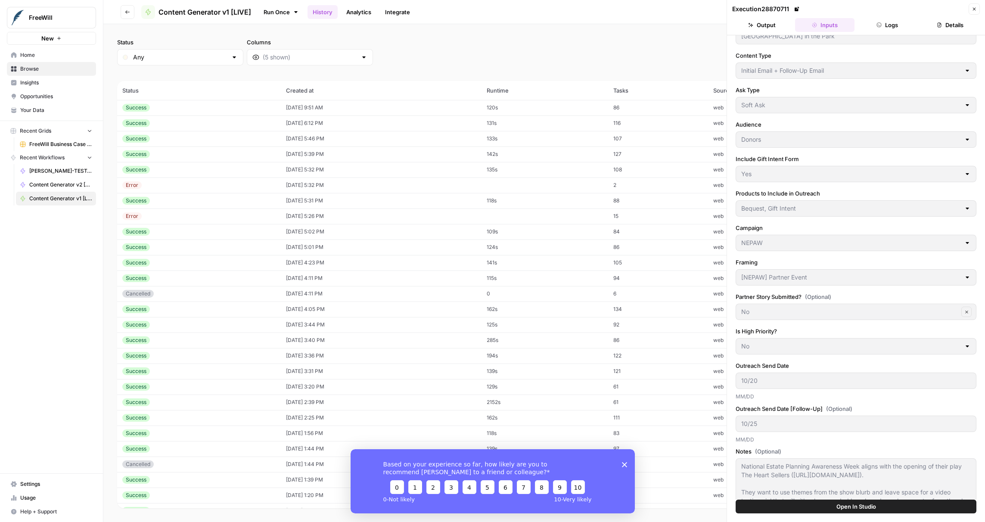
type input "Bequest (most common)"
type input "[NEPAW] What is NEPAW"
type input "10/25"
type input "null"
type textarea "null"
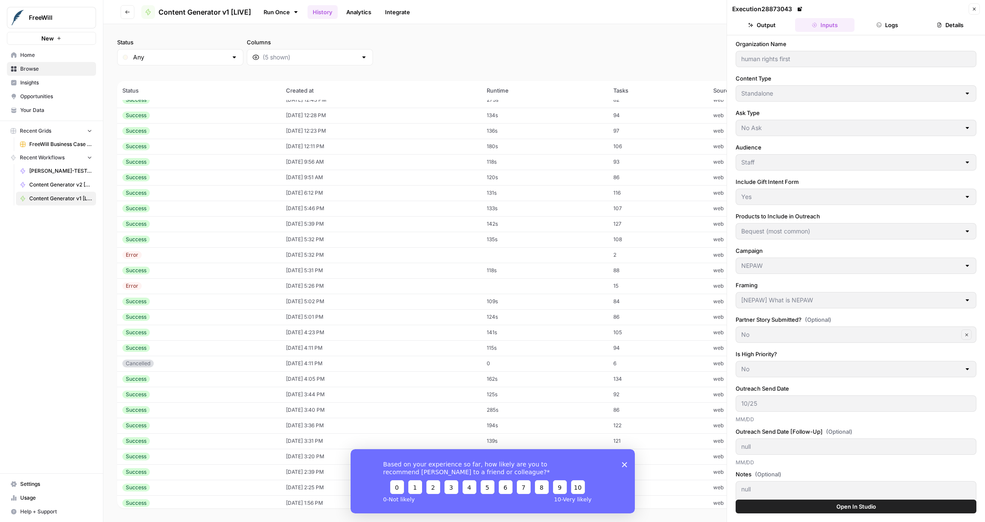
click at [206, 208] on div "Success" at bounding box center [198, 209] width 153 height 8
type input "hunter college foundation"
type input "Initial Email + Follow-Up Email"
type input "Soft Ask"
type input "General"
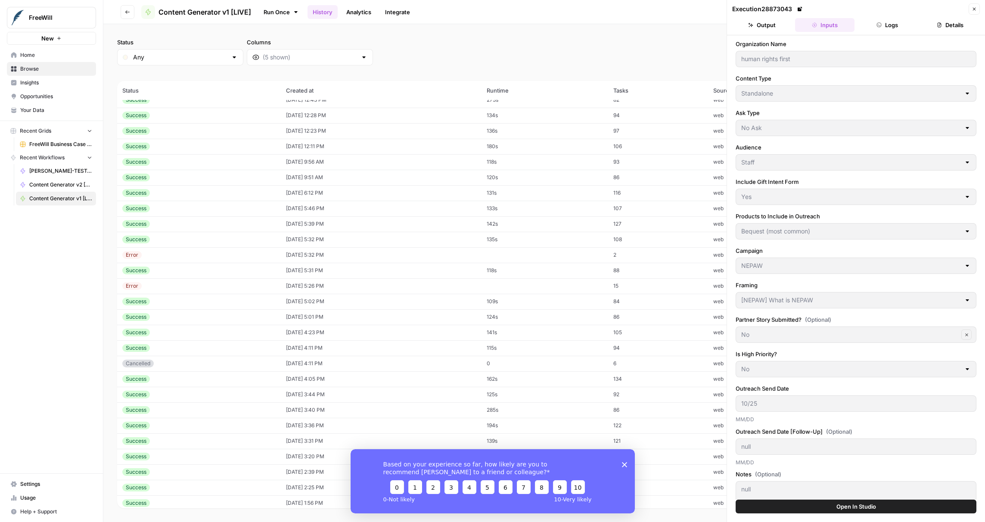
type input "No"
type input "Stocks, QCDs, DAFs, Crypto (most common)"
type input "EOY - SGS"
type input "[EOY - SGS] Educational"
type input "11/05"
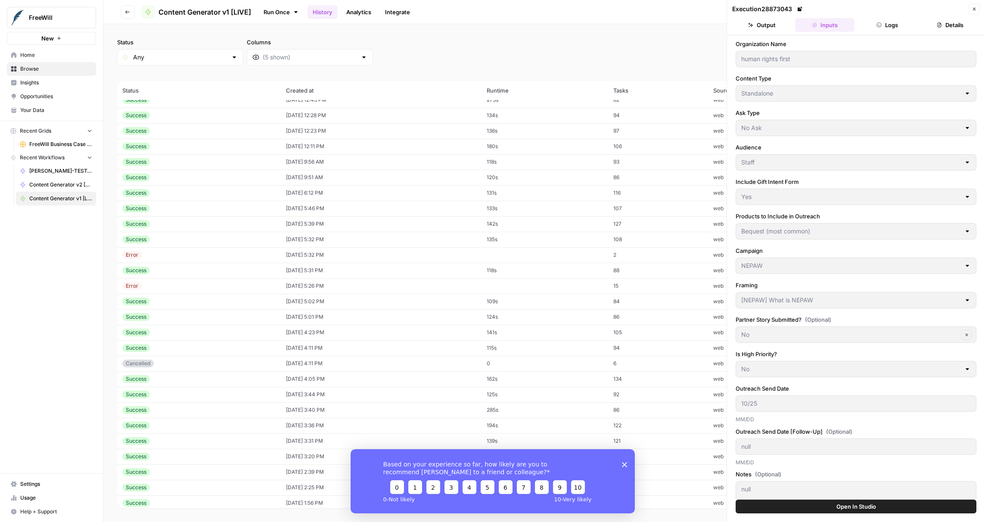
type input "12/05"
click at [202, 194] on div "Success" at bounding box center [198, 193] width 153 height 8
type input "Houston Habitat for Humanity"
type input "Yes"
type input "Bequest, Gift Intent"
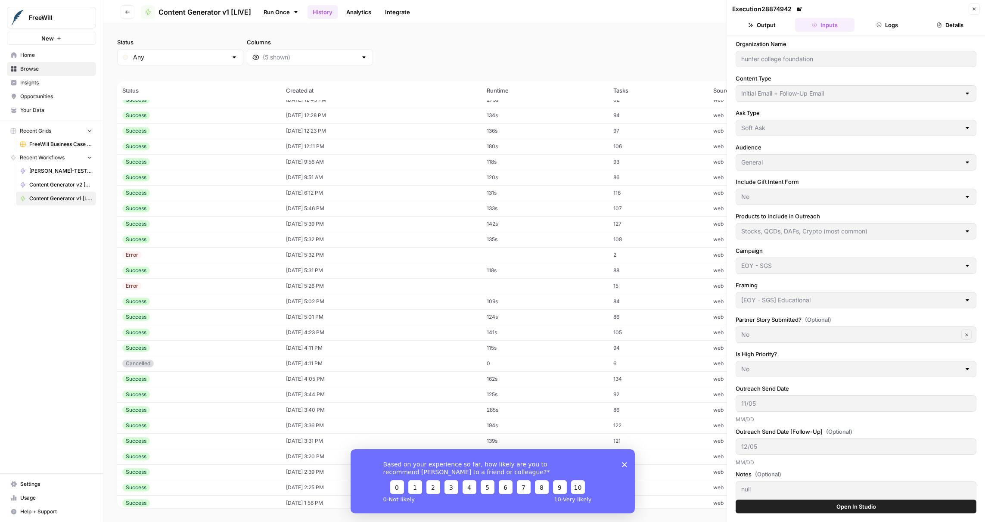
type input "NEPAW"
type input "[NEPAW] What is NEPAW"
type input "10/20"
type input "10/25"
type textarea "partner plans to send first NEPAW email [DATE] and second one [DATE] of the sam…"
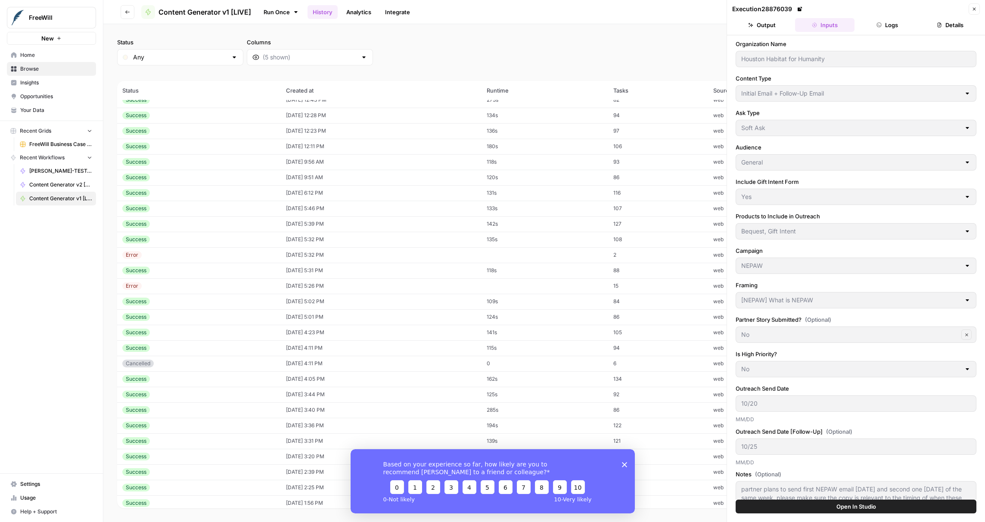
click at [200, 178] on div "Success" at bounding box center [198, 178] width 153 height 8
type input "Mission [GEOGRAPHIC_DATA][PERSON_NAME][PERSON_NAME]"
type input "Standalone"
type input "No Ask"
type input "Bequest (most common)"
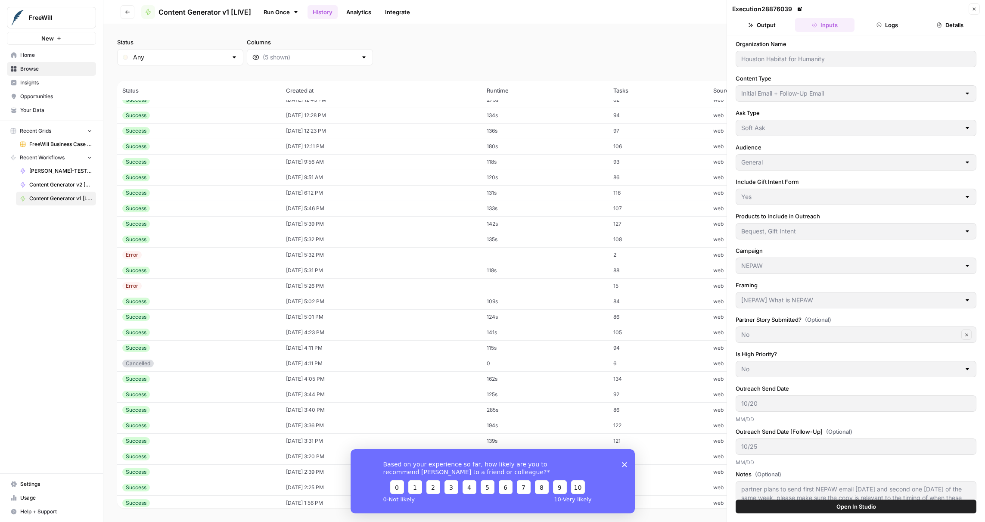
type input "Bespoke - PGS"
type input "[Bespoke - PGS] Bespoke"
type input "10/23"
type input "null"
click at [195, 156] on td "Success" at bounding box center [199, 162] width 164 height 16
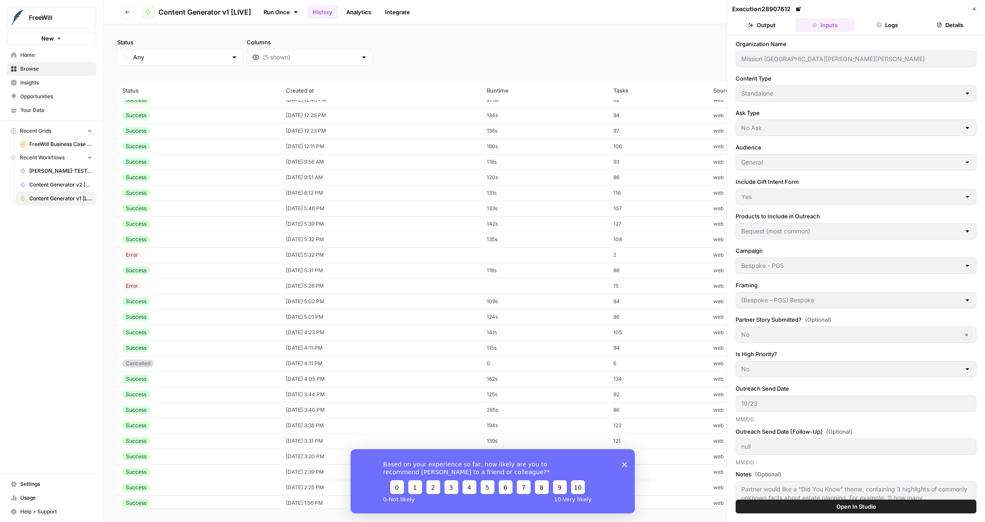
type textarea "Partner would like a “Did You Know” theme, containing 3 highlights of commonly …"
click at [198, 137] on td "Success" at bounding box center [199, 131] width 164 height 16
click at [199, 126] on td "Success" at bounding box center [199, 131] width 164 height 16
click at [190, 149] on div "Success" at bounding box center [198, 150] width 153 height 8
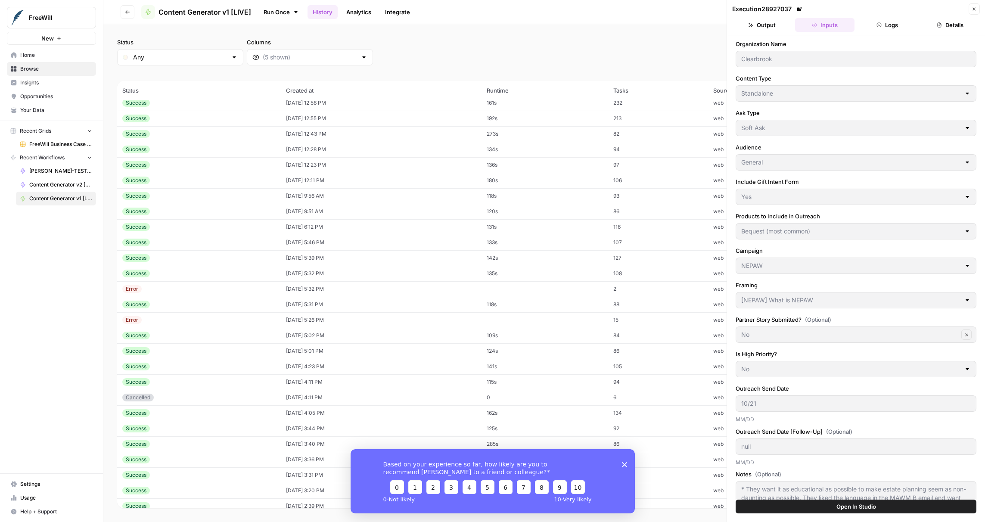
type input "No Ask"
type input "Staff"
type input "No"
type textarea "* Frame it as a resource and don't include an ask. This is the first email they…"
click at [189, 134] on div "Success" at bounding box center [198, 134] width 153 height 8
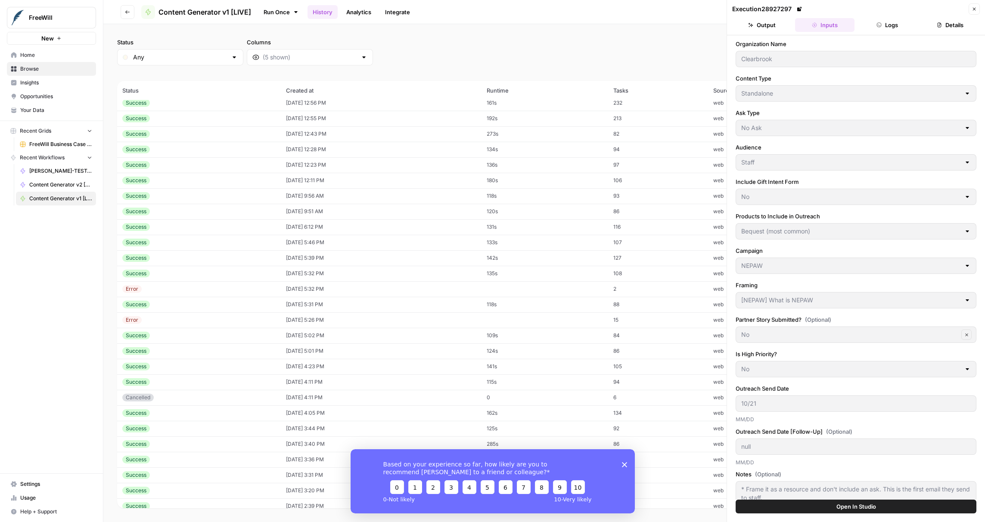
type input "Miami City Ballet"
type input "Soft Ask"
type input "General"
type input "Yes"
type input "10/22"
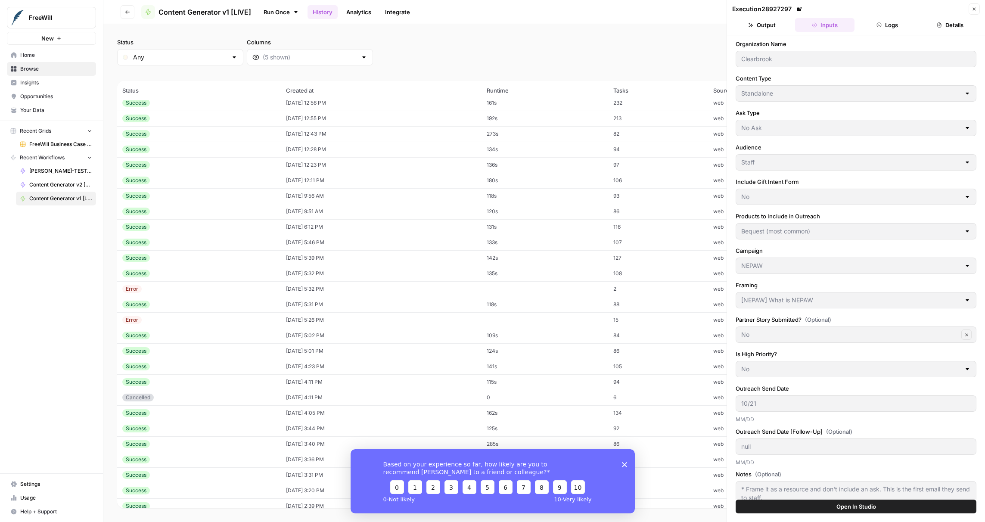
type textarea "null"
click at [188, 123] on td "Success" at bounding box center [199, 119] width 164 height 16
type input "healthwell"
type input "No Ask"
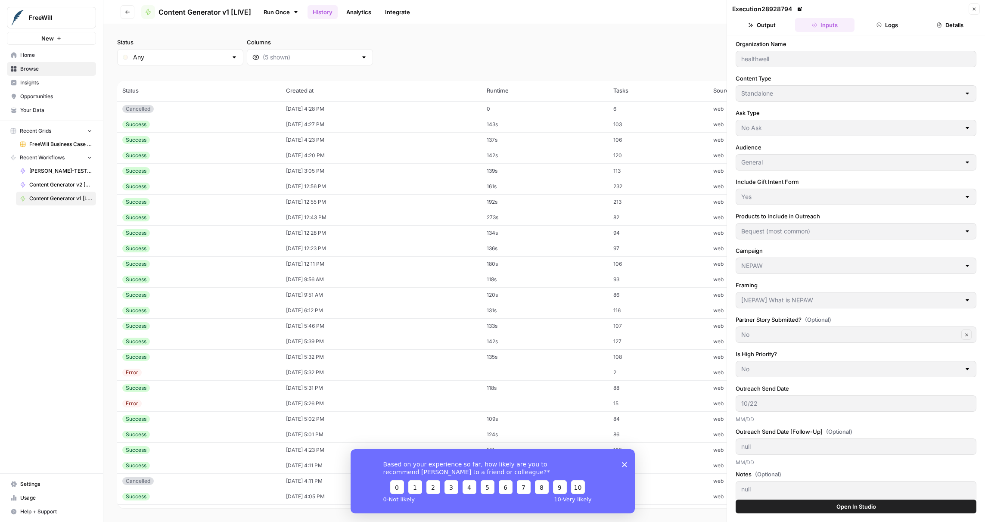
scroll to position [1094, 0]
click at [170, 190] on div "Success" at bounding box center [198, 192] width 153 height 8
type input "Initial Email + Follow-Up Email"
type input "Soft Ask"
type input "No"
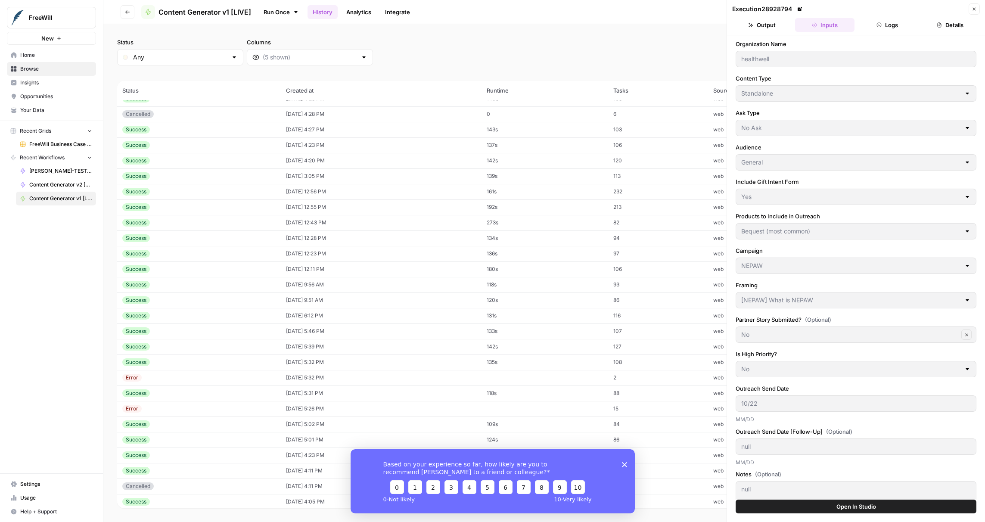
type input "Stocks, QCDs, DAFs"
type input "EOY - SGS"
type input "[EOY - SGS] Educational"
type input "11/5"
type input "11/19"
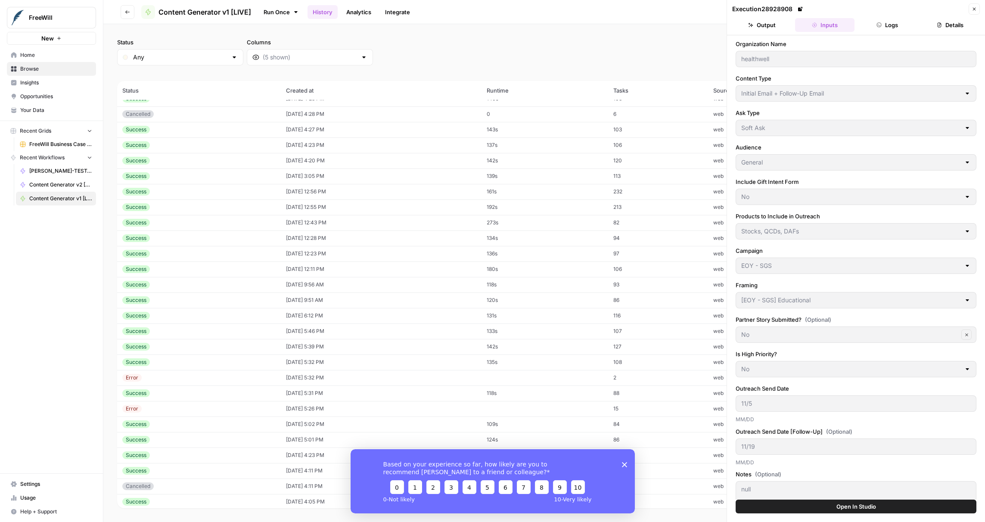
click at [168, 177] on div "Success" at bounding box center [198, 176] width 153 height 8
click at [165, 191] on div "Success" at bounding box center [198, 192] width 153 height 8
type input "healthwell"
type input "Stocks, QCDs, DAFs"
type input "[EOY - SGS] Educational"
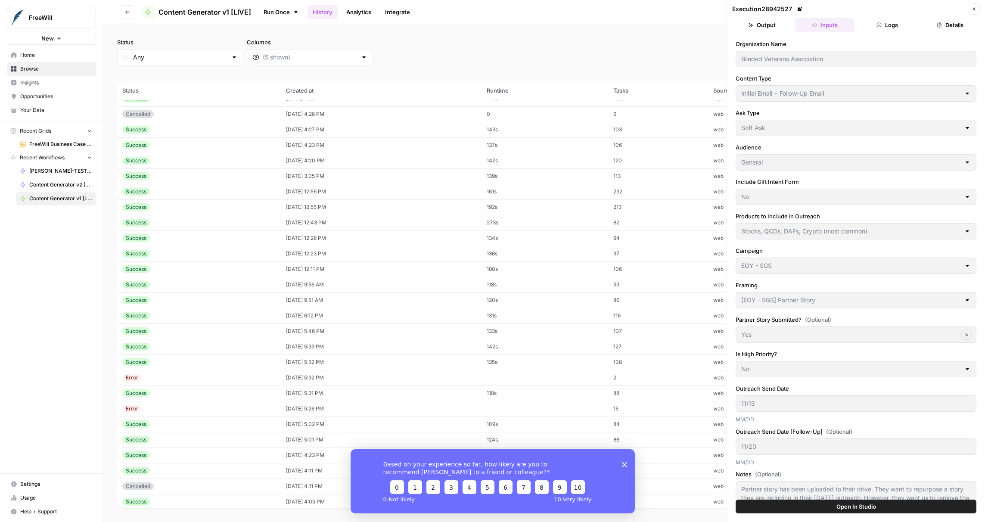
type input "No"
type input "11/5"
type input "11/19"
type textarea "null"
click at [164, 208] on div "Success" at bounding box center [198, 207] width 153 height 8
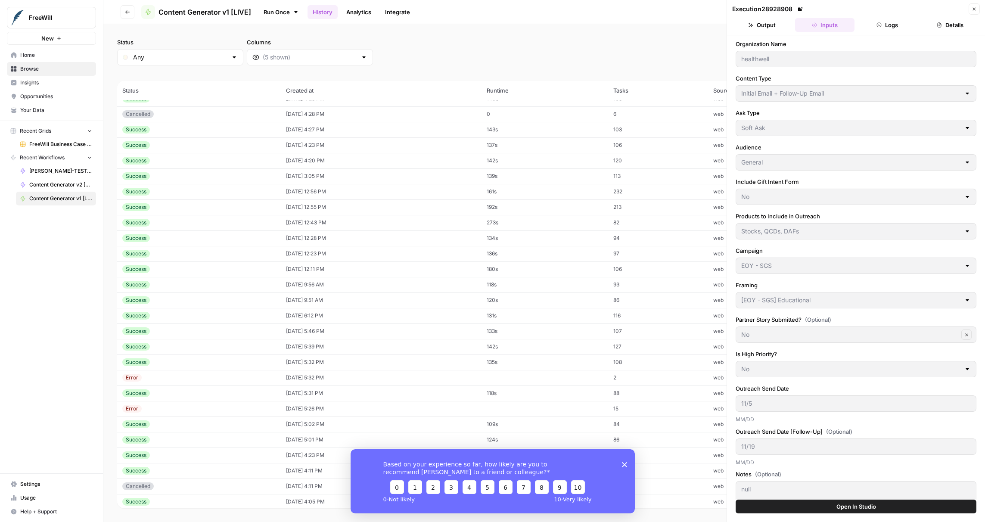
type input "Standalone"
type input "No Ask"
type input "Yes"
type input "Bequest (most common)"
type input "NEPAW"
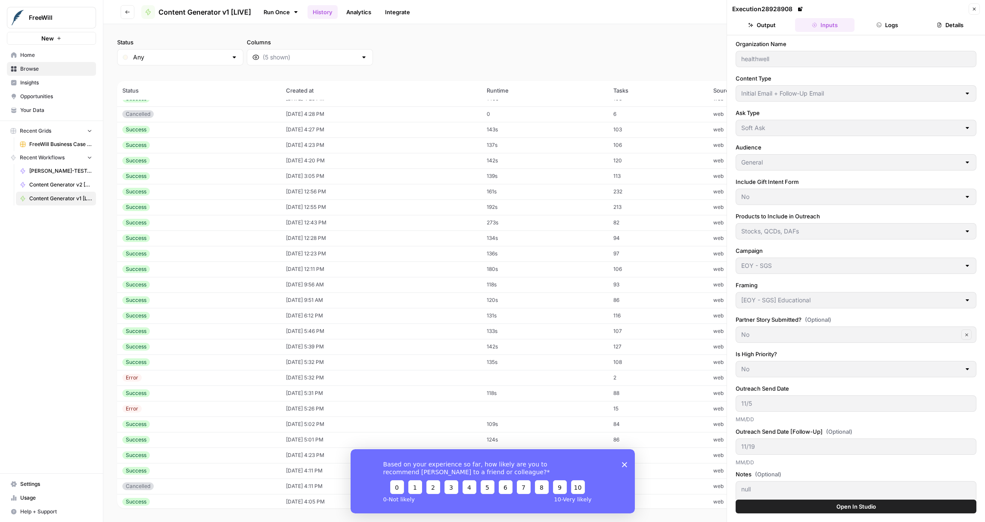
type input "[NEPAW] What is NEPAW"
type input "10/22"
type input "null"
click at [161, 196] on td "Success" at bounding box center [199, 192] width 164 height 16
type input "Initial Email + Follow-Up Email"
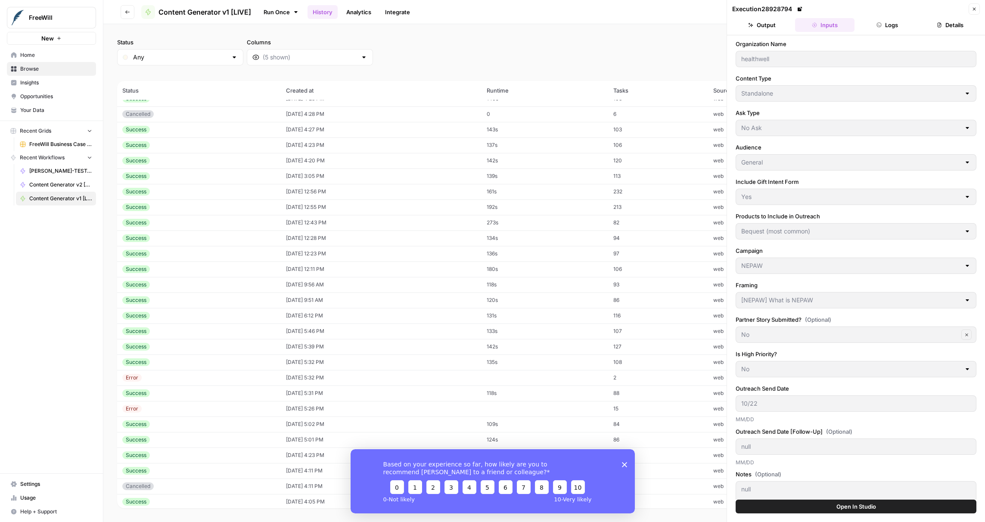
type input "Soft Ask"
type input "No"
type input "Stocks, QCDs, DAFs"
type input "EOY - SGS"
type input "[EOY - SGS] Educational"
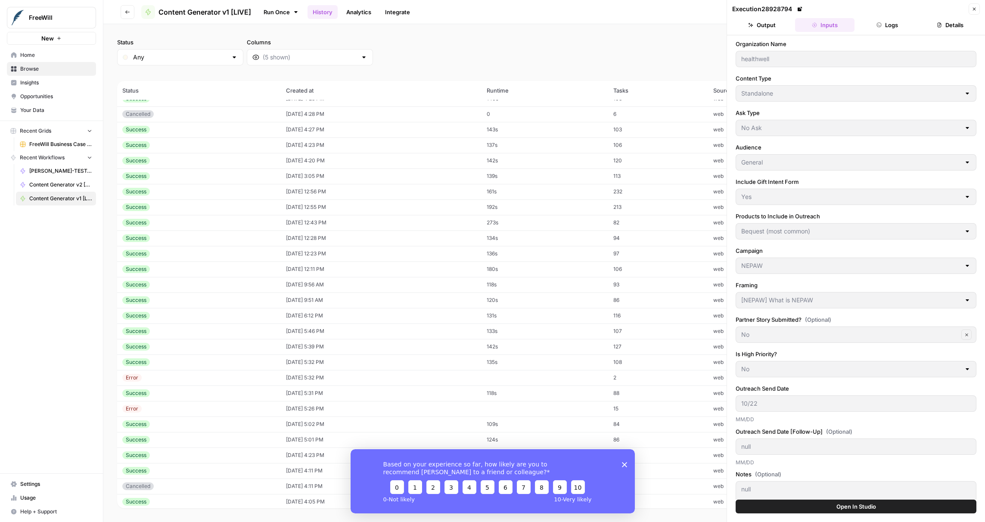
type input "11/5"
type input "11/19"
click at [876, 17] on header "Execution 28928908 Close Output Inputs Logs Details" at bounding box center [856, 17] width 258 height 35
click at [876, 22] on button "Logs" at bounding box center [887, 25] width 59 height 14
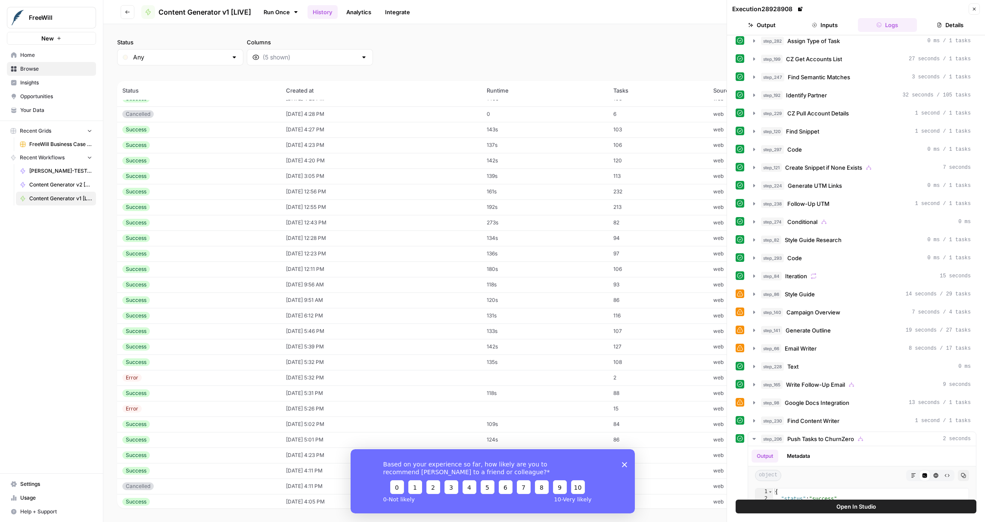
scroll to position [109, 0]
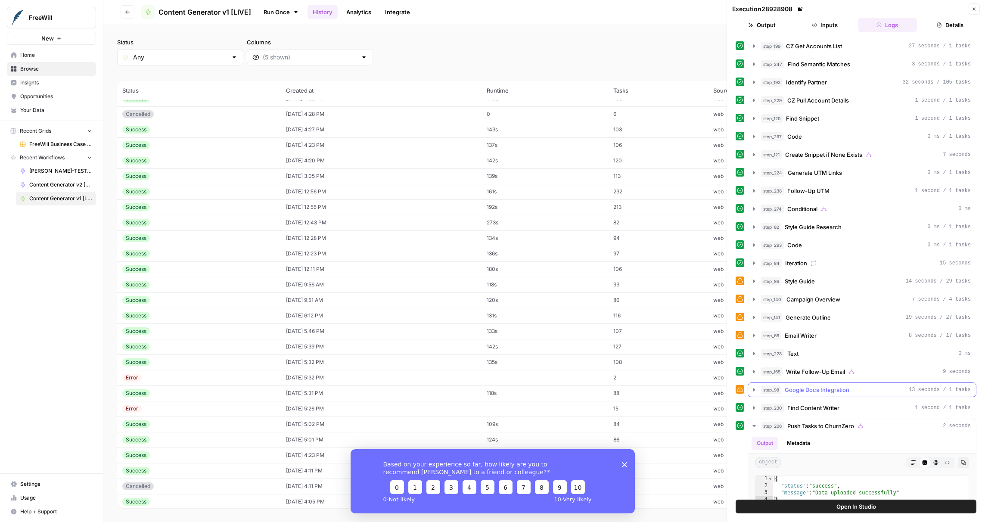
click at [825, 391] on span "Google Docs Integration" at bounding box center [817, 389] width 65 height 9
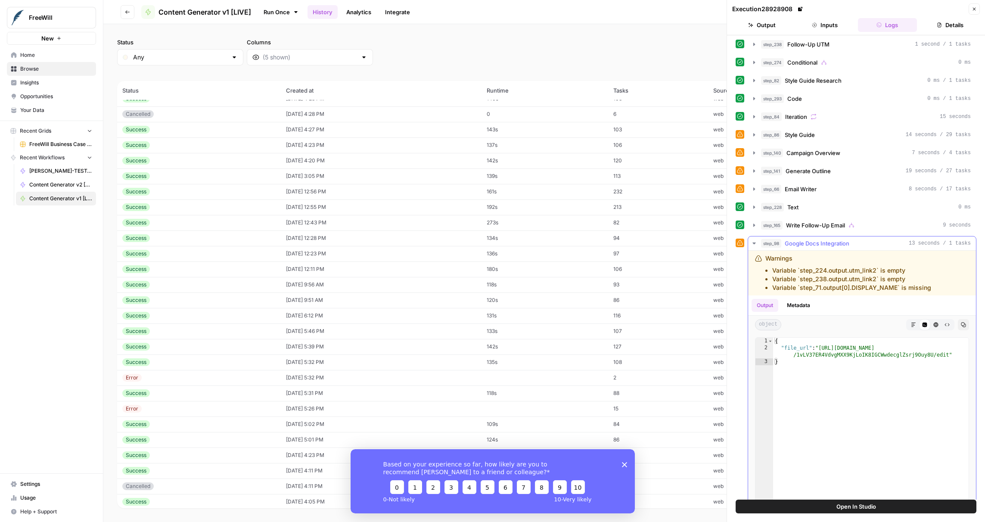
scroll to position [270, 0]
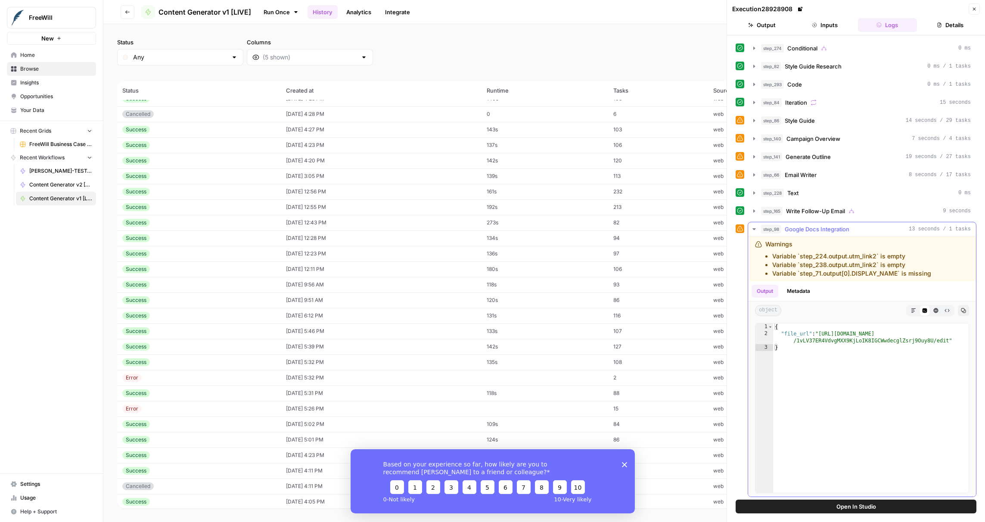
type textarea "**********"
drag, startPoint x: 821, startPoint y: 334, endPoint x: 948, endPoint y: 338, distance: 126.7
click at [948, 338] on div "{ "file_url" : "[URL][DOMAIN_NAME] /1vLV37ER4VdvgMXX9KjLoIK8IGCWwdecglZsrj9Ouy8…" at bounding box center [870, 414] width 195 height 183
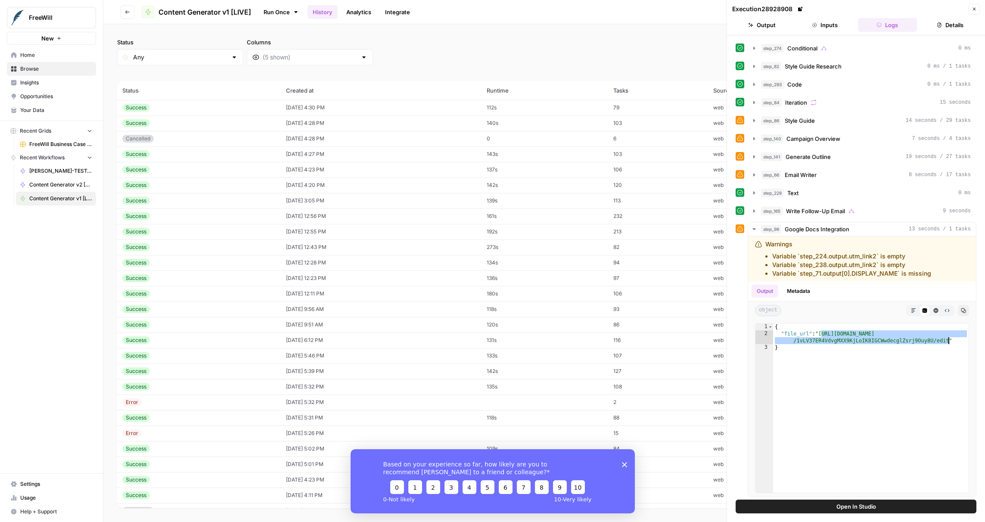
click at [242, 164] on td "Success" at bounding box center [199, 170] width 164 height 16
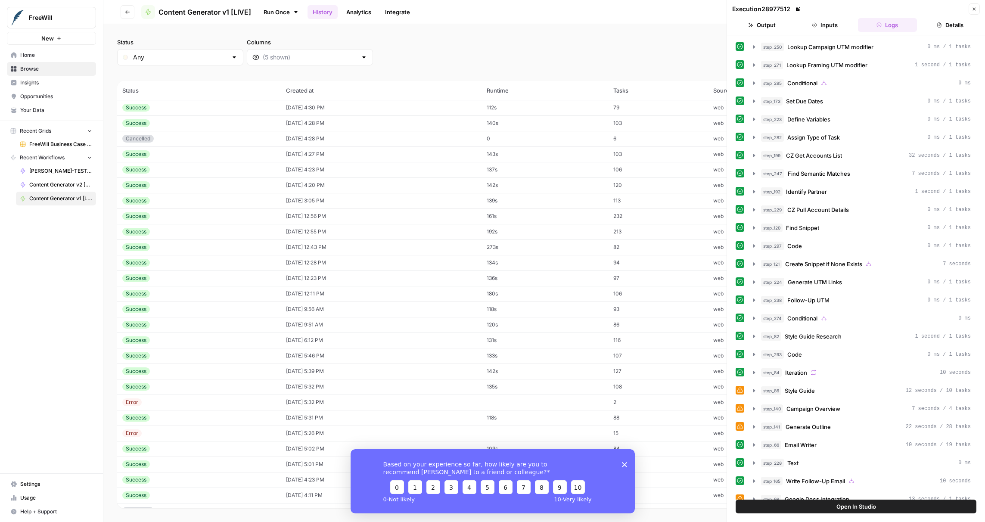
click at [835, 24] on button "Inputs" at bounding box center [824, 25] width 59 height 14
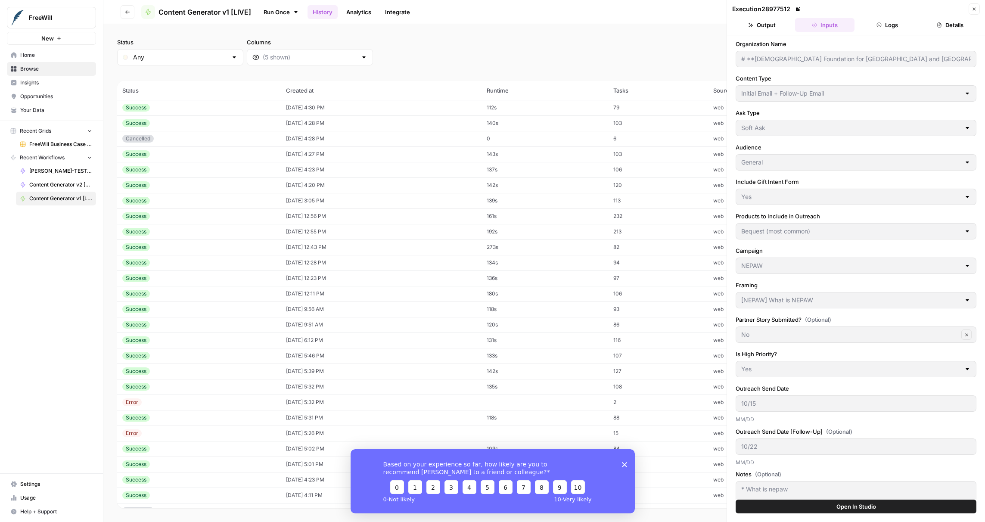
click at [353, 151] on td "[DATE] 4:27 PM" at bounding box center [381, 154] width 201 height 16
click at [336, 124] on td "[DATE] 4:28 PM" at bounding box center [381, 123] width 201 height 16
click at [299, 178] on td "[DATE] 4:30 PM" at bounding box center [381, 179] width 201 height 16
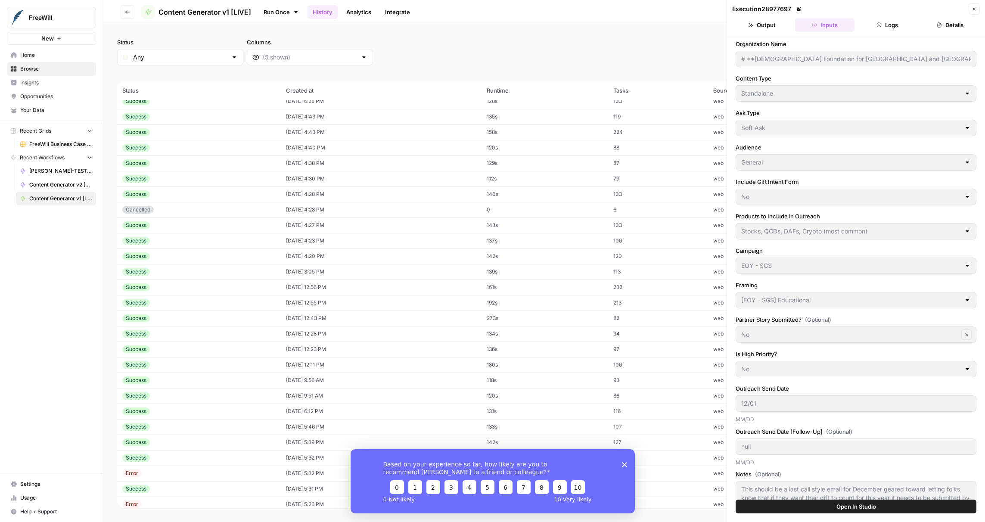
click at [297, 158] on td "[DATE] 4:38 PM" at bounding box center [381, 163] width 201 height 16
click at [286, 145] on td "[DATE] 4:40 PM" at bounding box center [381, 148] width 201 height 16
click at [281, 129] on td "[DATE] 4:43 PM" at bounding box center [381, 132] width 201 height 16
click at [281, 112] on td "[DATE] 4:43 PM" at bounding box center [381, 117] width 201 height 16
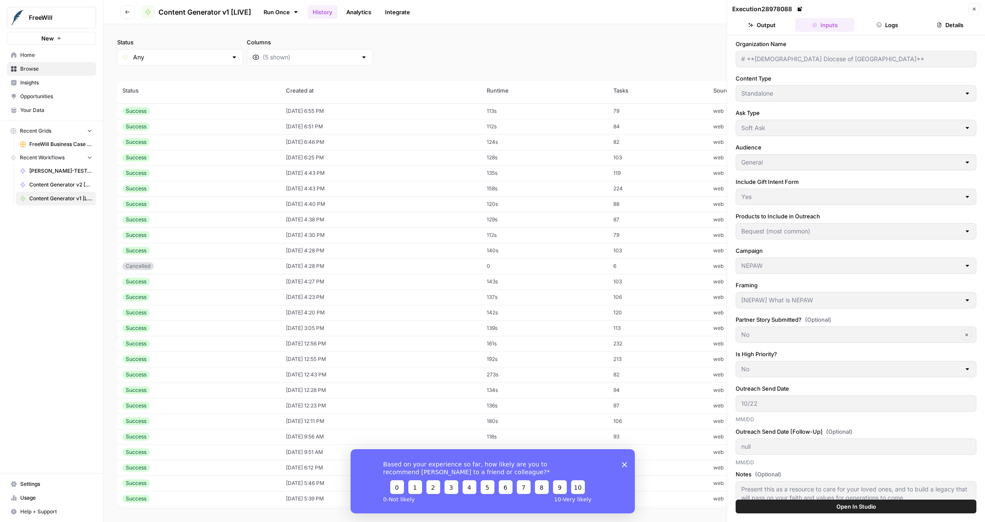
click at [261, 159] on div "Success" at bounding box center [198, 158] width 153 height 8
click at [256, 138] on div "Success" at bounding box center [198, 142] width 153 height 8
click at [250, 127] on div "Success" at bounding box center [198, 127] width 153 height 8
click at [246, 109] on div "Success" at bounding box center [198, 111] width 153 height 8
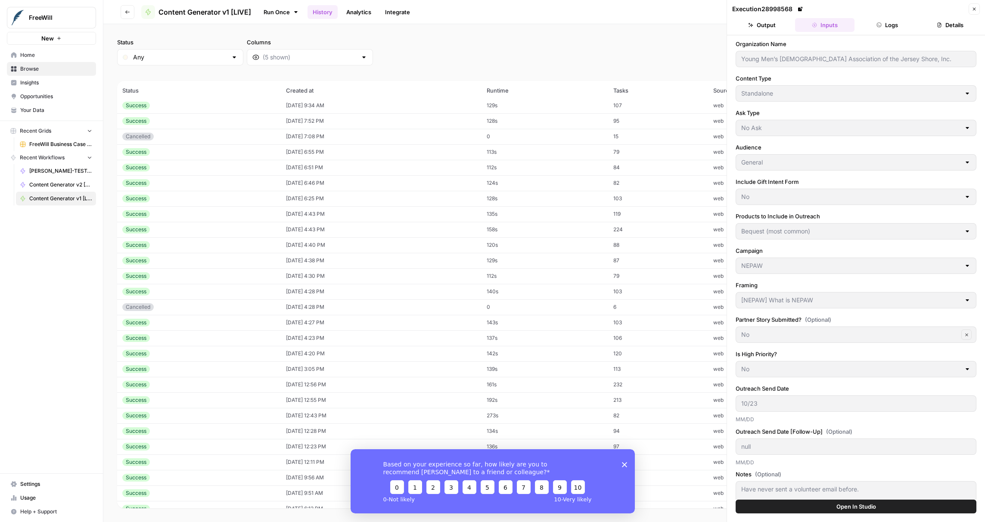
scroll to position [901, 0]
click at [236, 137] on div "Cancelled" at bounding box center [198, 137] width 153 height 8
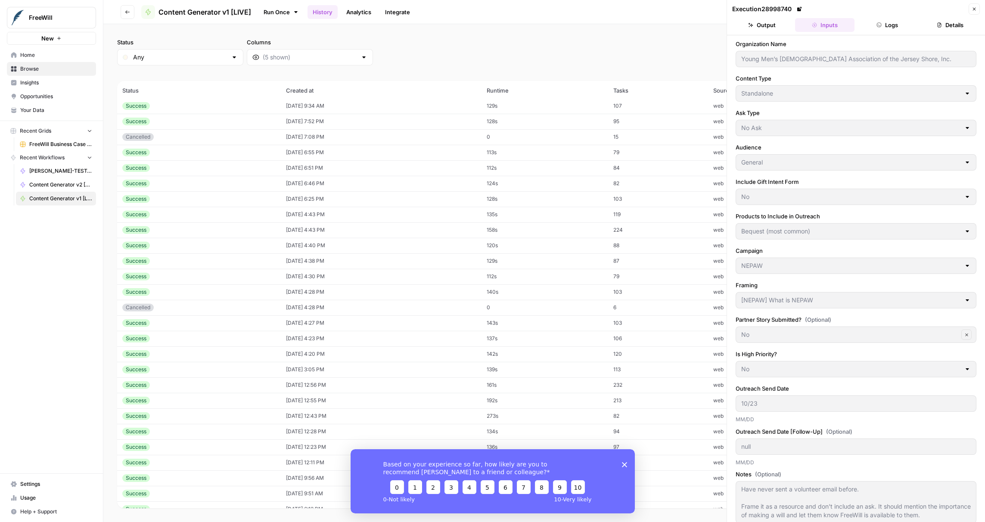
click at [224, 121] on div "Success" at bounding box center [198, 122] width 153 height 8
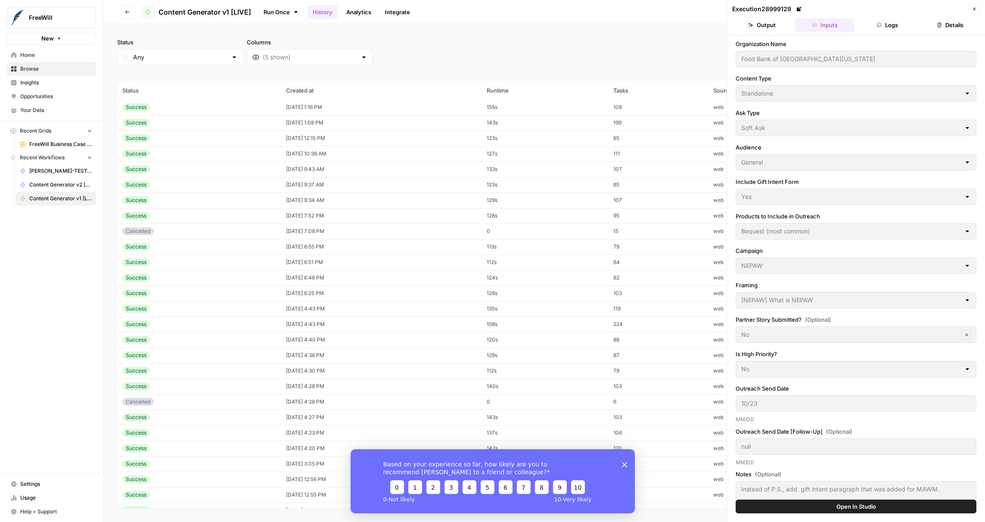
scroll to position [793, 0]
click at [177, 211] on div "Success" at bounding box center [198, 214] width 153 height 8
click at [167, 198] on div "Success" at bounding box center [198, 199] width 153 height 8
click at [165, 186] on div "Success" at bounding box center [198, 183] width 153 height 8
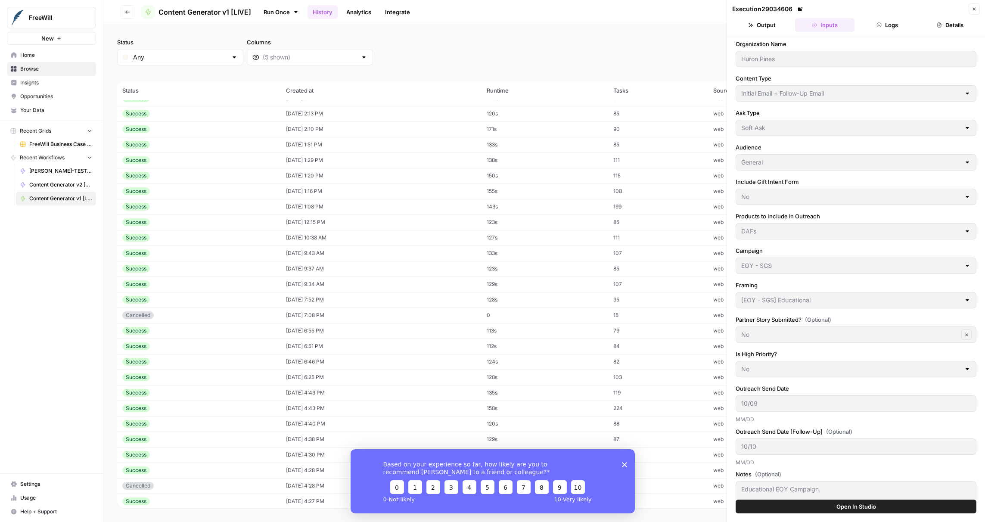
scroll to position [704, 0]
click at [143, 278] on td "Success" at bounding box center [199, 272] width 164 height 16
click at [156, 264] on td "Success" at bounding box center [199, 272] width 164 height 16
click at [159, 276] on td "Success" at bounding box center [199, 272] width 164 height 16
click at [182, 254] on div "Success" at bounding box center [198, 256] width 153 height 8
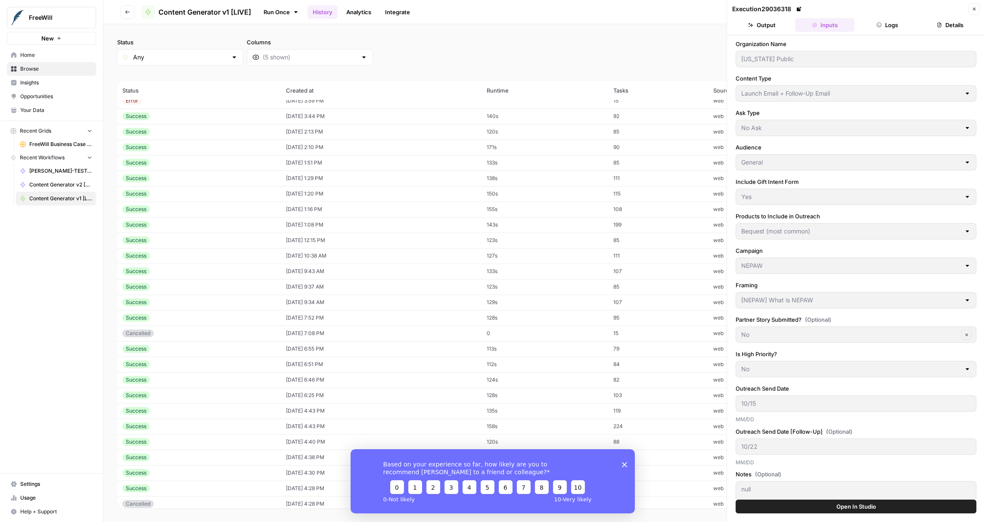
click at [176, 235] on td "Success" at bounding box center [199, 241] width 164 height 16
click at [177, 226] on div "Success" at bounding box center [198, 225] width 153 height 8
click at [179, 210] on div "Success" at bounding box center [198, 209] width 153 height 8
click at [179, 191] on div "Success" at bounding box center [198, 194] width 153 height 8
click at [177, 174] on div "Success" at bounding box center [198, 178] width 153 height 8
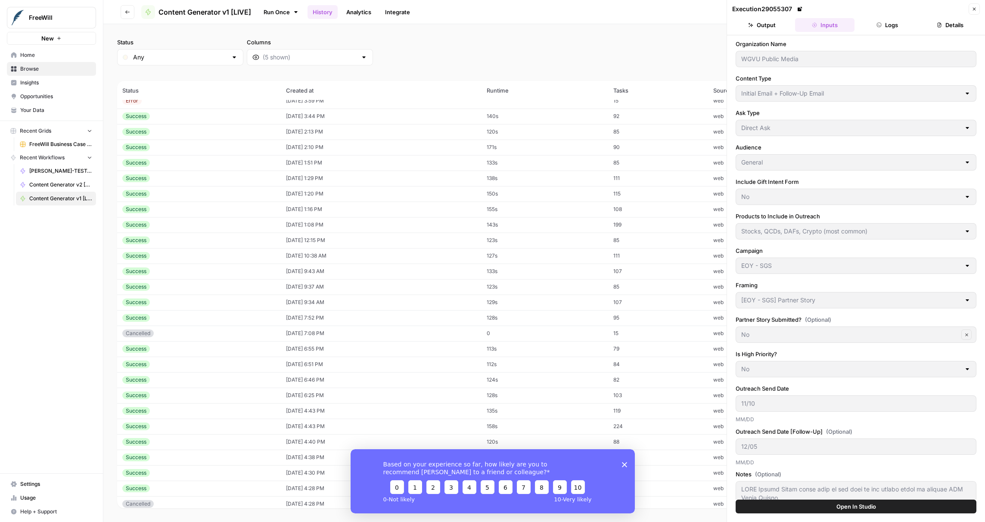
click at [177, 152] on td "Success" at bounding box center [199, 148] width 164 height 16
click at [165, 56] on input "Status" at bounding box center [180, 57] width 94 height 9
type input "Any"
click at [275, 55] on input "Columns" at bounding box center [310, 57] width 94 height 9
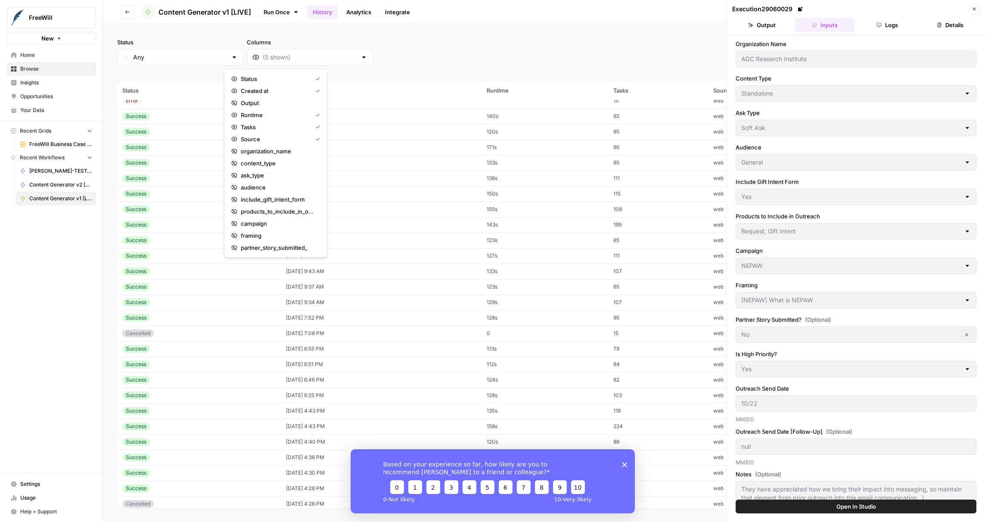
click at [376, 60] on div "Status Any Columns 2h 24h 7d 30d All Time Custom range" at bounding box center [544, 52] width 854 height 28
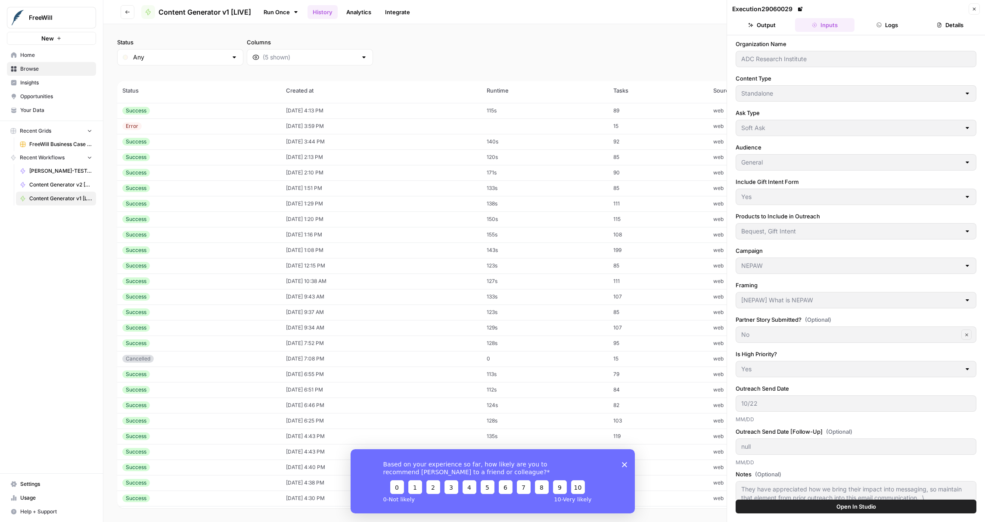
scroll to position [678, 0]
click at [351, 191] on td "[DATE] 1:51 PM" at bounding box center [381, 189] width 201 height 16
click at [376, 152] on td "[DATE] 2:13 PM" at bounding box center [381, 158] width 201 height 16
click at [369, 141] on td "[DATE] 3:44 PM" at bounding box center [381, 143] width 201 height 16
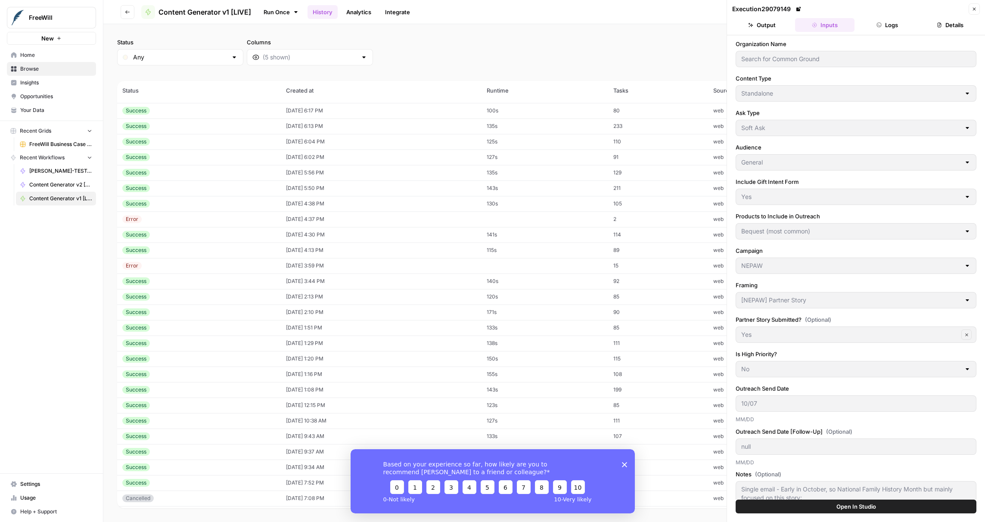
click at [306, 236] on td "[DATE] 4:30 PM" at bounding box center [381, 235] width 201 height 16
click at [304, 248] on td "[DATE] 4:13 PM" at bounding box center [381, 250] width 201 height 16
click at [315, 205] on td "[DATE] 4:38 PM" at bounding box center [381, 204] width 201 height 16
click at [310, 189] on td "[DATE] 5:50 PM" at bounding box center [381, 188] width 201 height 16
click at [313, 174] on td "[DATE] 5:56 PM" at bounding box center [381, 173] width 201 height 16
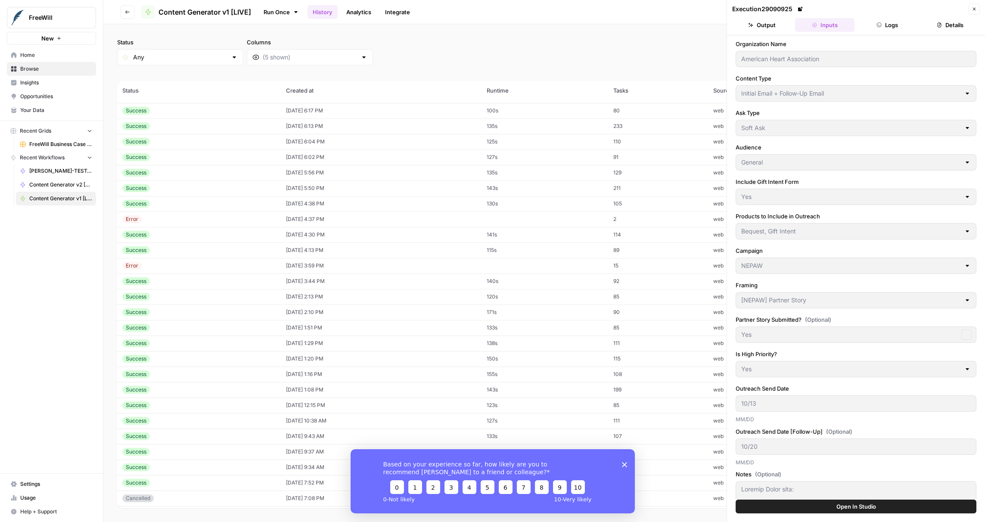
click at [310, 153] on td "[DATE] 6:02 PM" at bounding box center [381, 157] width 201 height 16
click at [312, 134] on td "[DATE] 6:04 PM" at bounding box center [381, 142] width 201 height 16
click at [311, 127] on td "[DATE] 6:13 PM" at bounding box center [381, 126] width 201 height 16
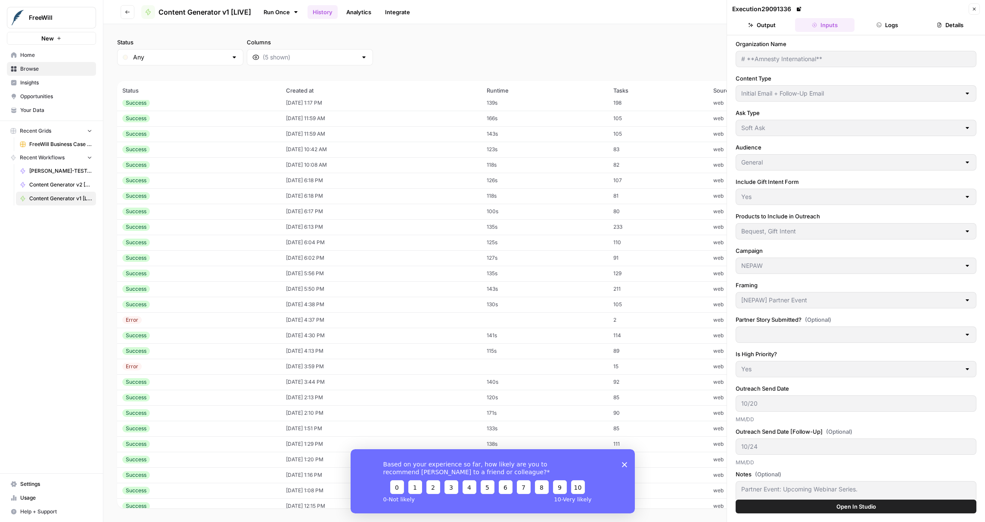
click at [281, 206] on td "[DATE] 6:17 PM" at bounding box center [381, 212] width 201 height 16
click at [270, 190] on td "Success" at bounding box center [199, 196] width 164 height 16
click at [266, 178] on td "Success" at bounding box center [199, 181] width 164 height 16
click at [261, 164] on div "Success" at bounding box center [198, 165] width 153 height 8
click at [257, 148] on div "Success" at bounding box center [198, 150] width 153 height 8
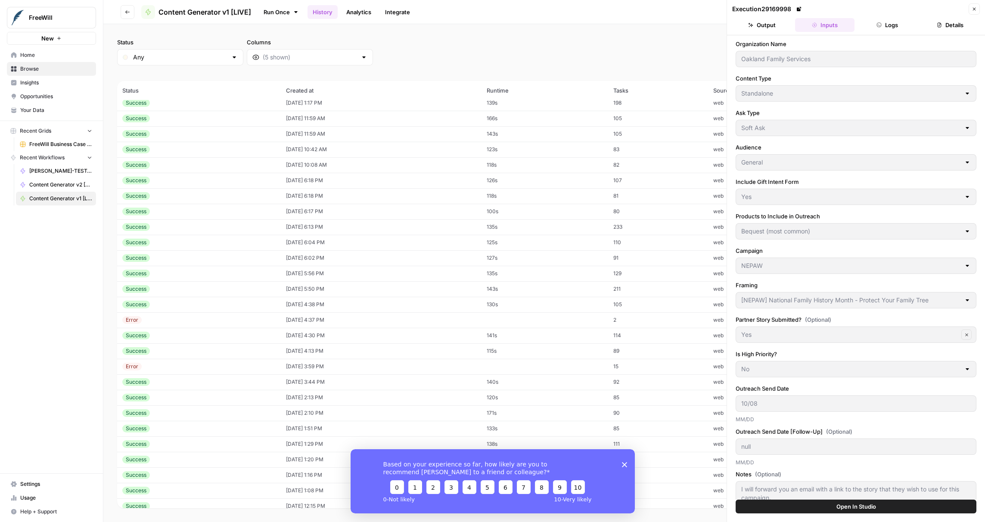
type input "[PERSON_NAME] Campaign to Prevent Gun Violence"
type input "No"
type input "10/20"
type textarea "Hi! They would like an email highlighting the importance of a will for family p…"
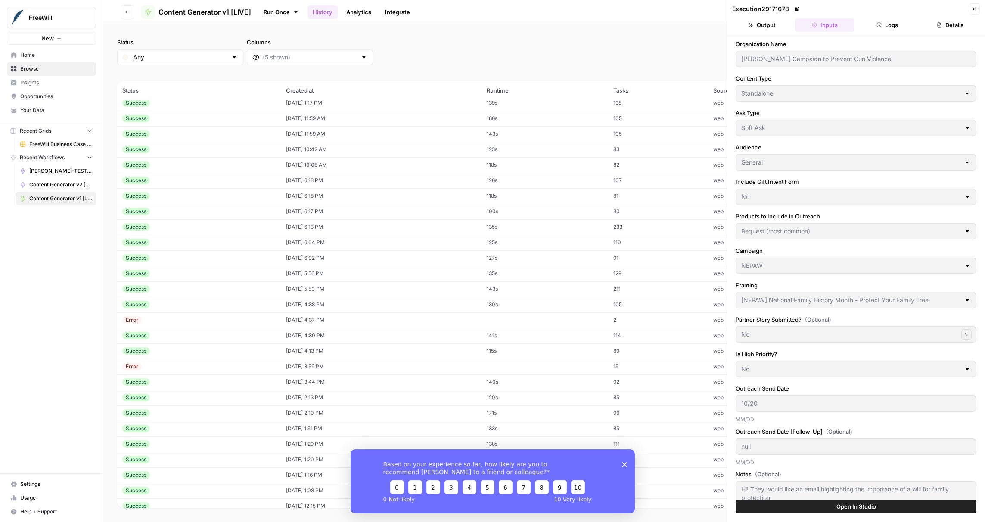
click at [889, 25] on button "Logs" at bounding box center [887, 25] width 59 height 14
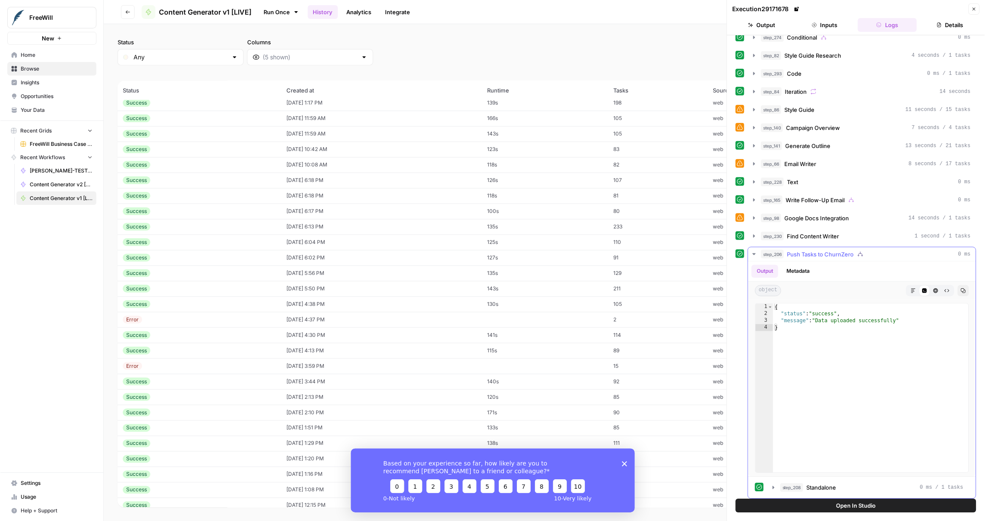
scroll to position [285, 0]
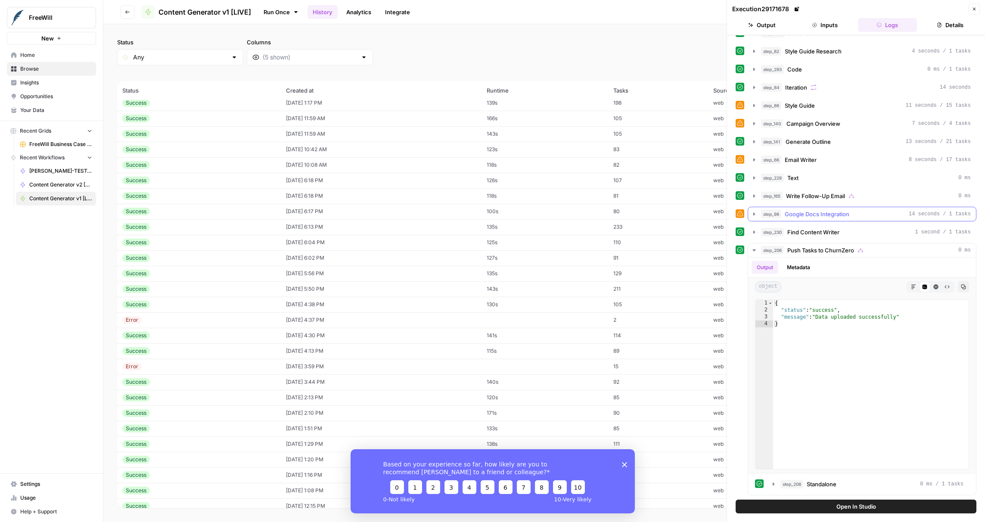
click at [837, 214] on span "Google Docs Integration" at bounding box center [817, 214] width 65 height 9
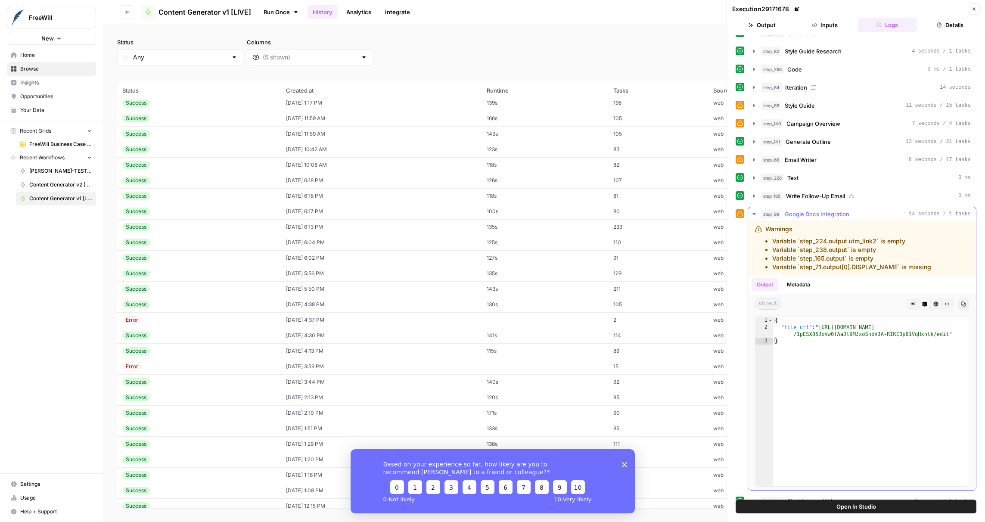
type textarea "**********"
drag, startPoint x: 821, startPoint y: 326, endPoint x: 948, endPoint y: 335, distance: 127.4
click at [948, 335] on div "{ "file_url" : "[URL][DOMAIN_NAME] /1pESX85JoVw0fAaJt9MJxoSnbVJA-RIKEBp81VqHxnt…" at bounding box center [870, 408] width 195 height 183
